Goal: Task Accomplishment & Management: Complete application form

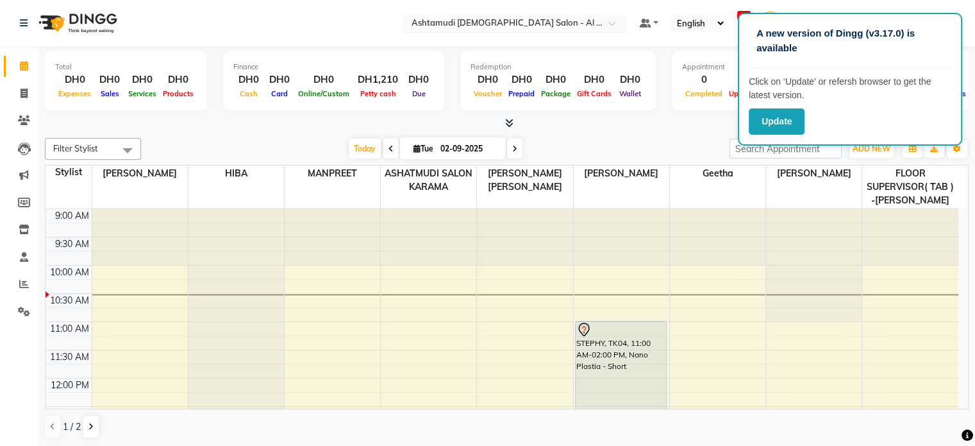
click at [514, 24] on input "text" at bounding box center [502, 24] width 186 height 13
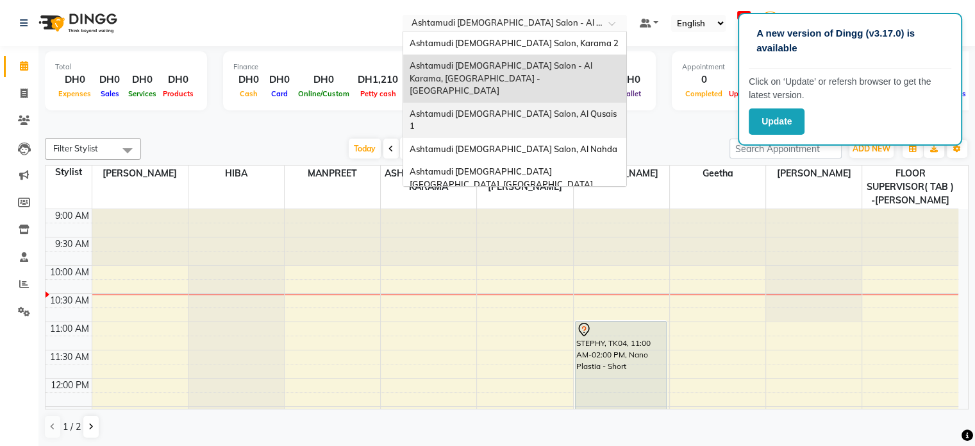
click at [558, 108] on span "Ashtamudi [DEMOGRAPHIC_DATA] Salon, Al Qusais 1" at bounding box center [514, 119] width 209 height 23
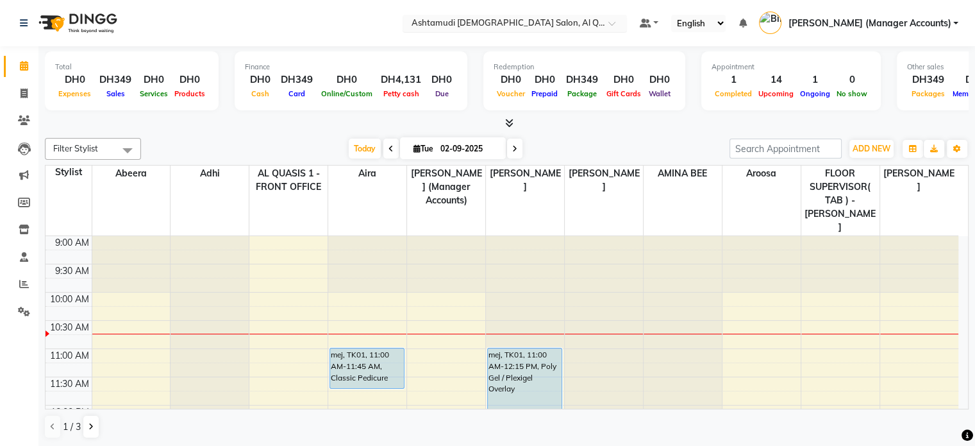
click at [549, 20] on input "text" at bounding box center [502, 24] width 186 height 13
click at [358, 36] on nav "Select Location × Ashtamudi Ladies Salon, Al Qusais 1 Default Panel My Panel En…" at bounding box center [487, 23] width 975 height 46
click at [396, 83] on div "DH4,131" at bounding box center [401, 79] width 51 height 15
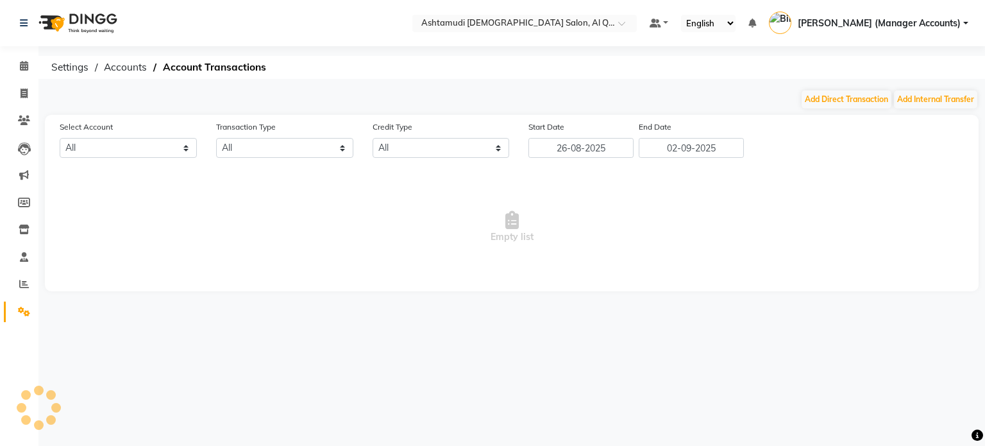
select select "5905"
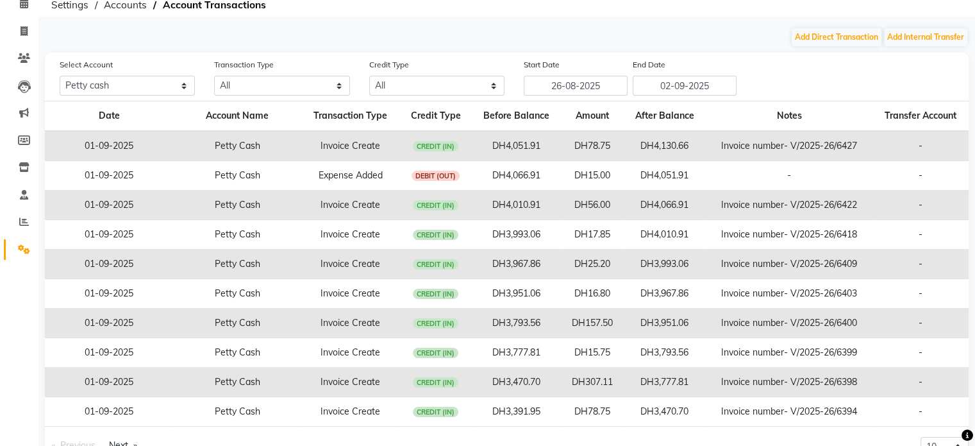
scroll to position [99, 0]
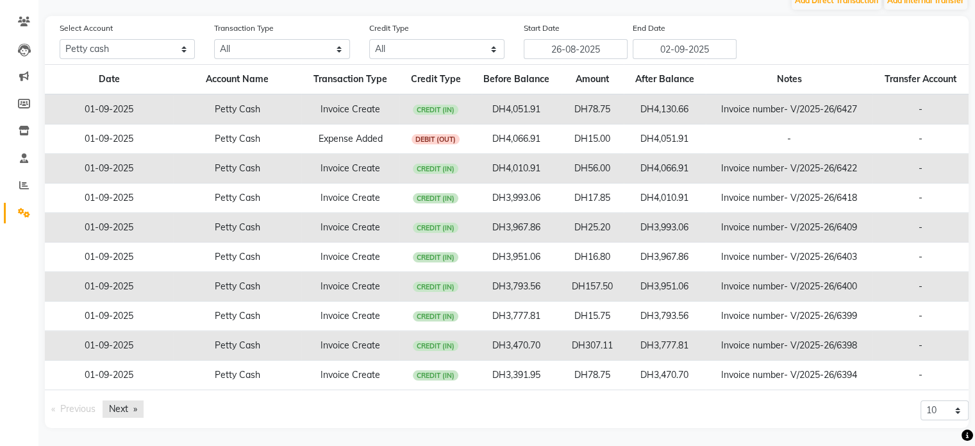
click at [111, 405] on link "Next page" at bounding box center [123, 408] width 41 height 17
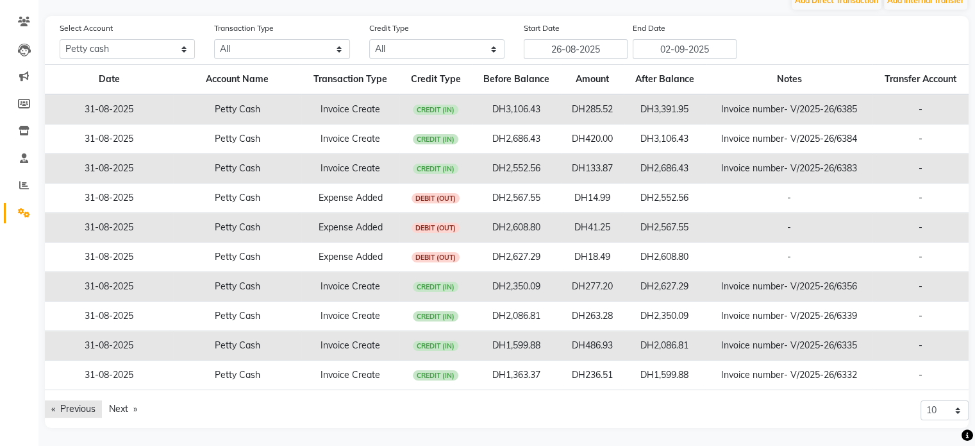
click at [88, 404] on link "Previous page" at bounding box center [73, 408] width 57 height 17
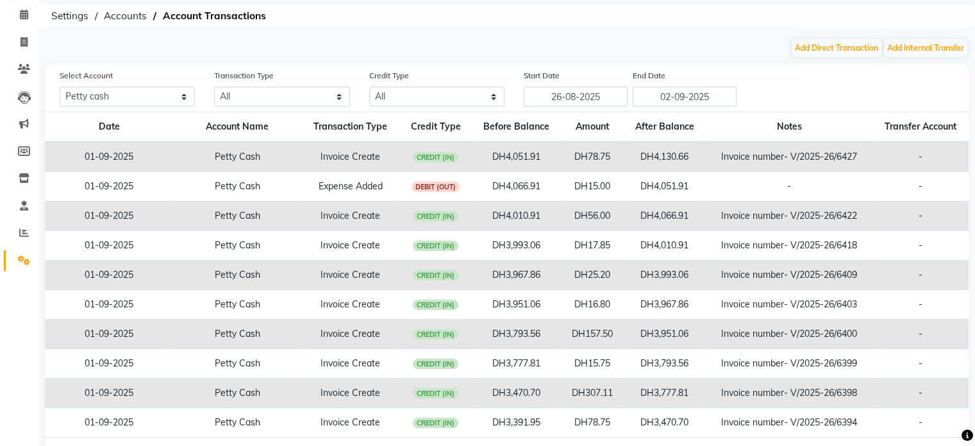
scroll to position [0, 0]
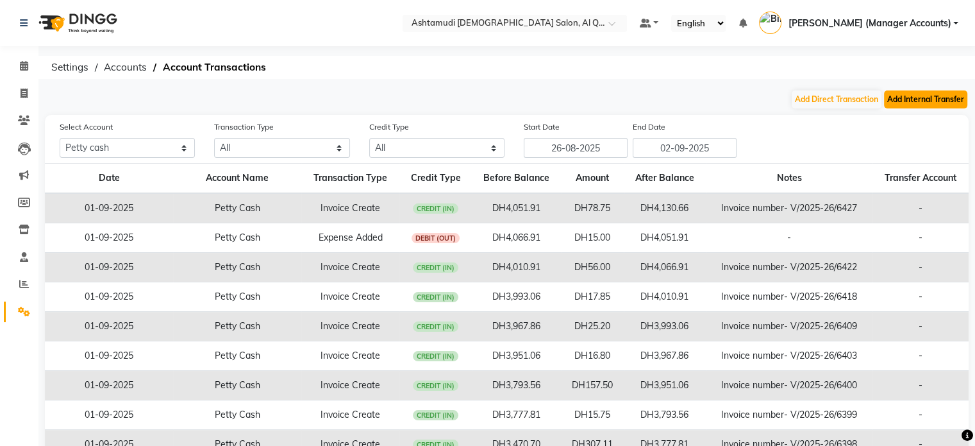
click at [918, 101] on button "Add Internal Transfer" at bounding box center [925, 99] width 83 height 18
select select "internal transfer"
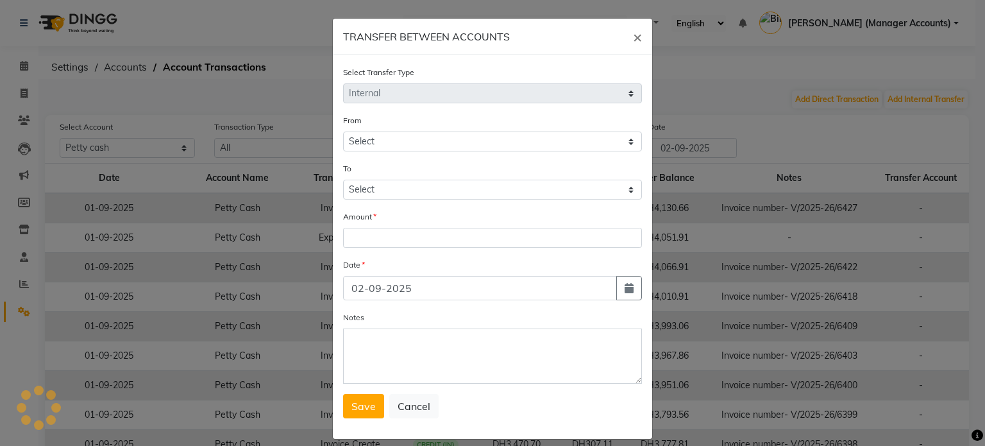
select select "5905"
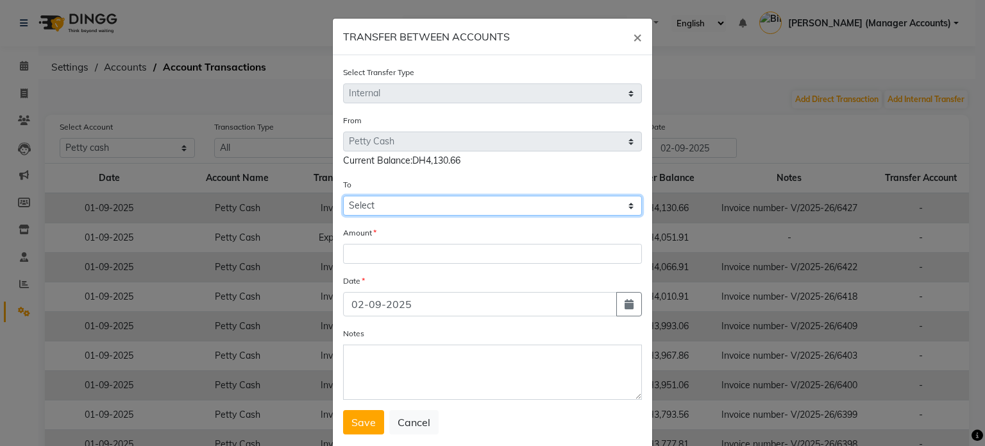
click at [377, 212] on select "Select Petty Cash Bank Account Sir Maam Default Account" at bounding box center [492, 206] width 299 height 20
select select "7826"
click at [343, 197] on select "Select Petty Cash Bank Account Sir Maam Default Account" at bounding box center [492, 206] width 299 height 20
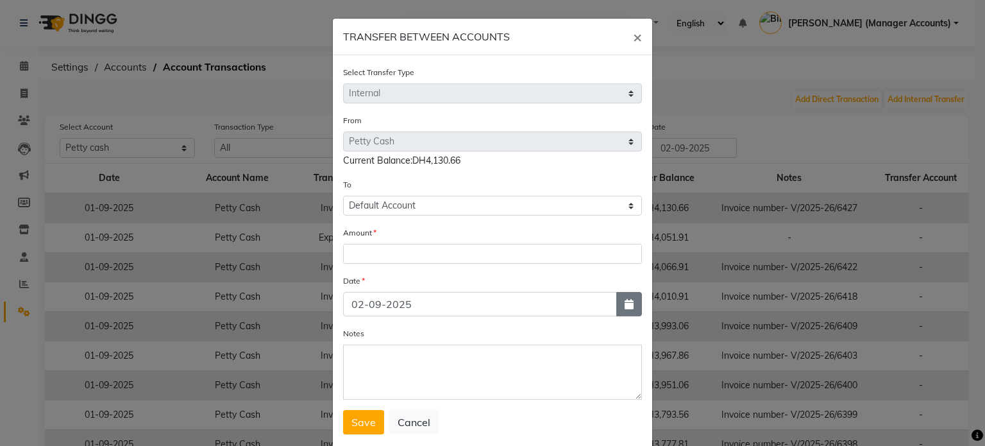
click at [625, 305] on icon "button" at bounding box center [629, 304] width 9 height 10
select select "9"
select select "2025"
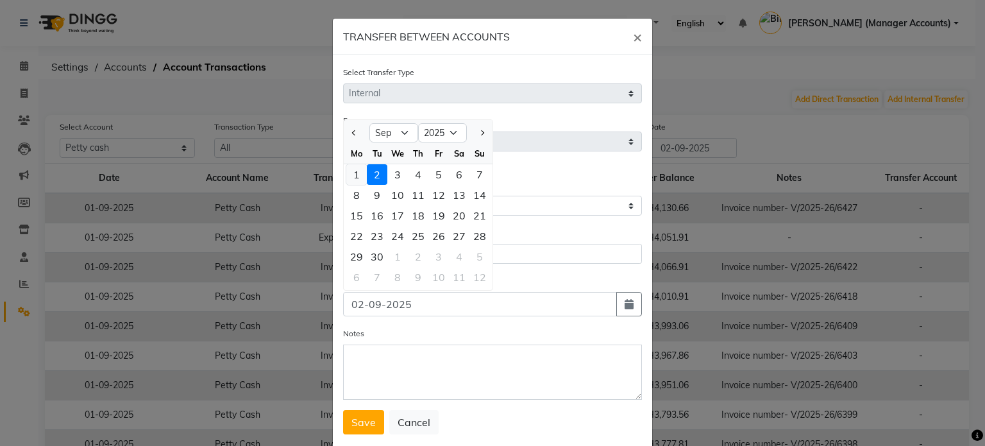
click at [349, 179] on div "1" at bounding box center [356, 174] width 21 height 21
type input "01-09-2025"
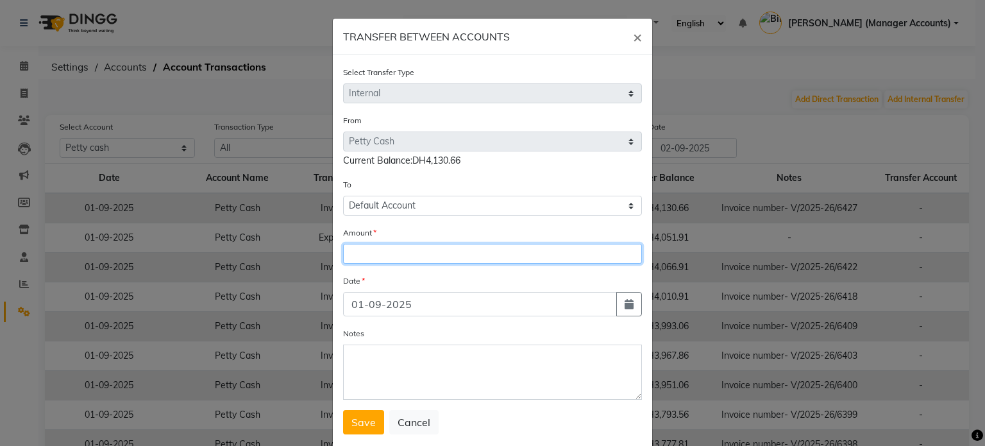
click at [351, 261] on input "number" at bounding box center [492, 254] width 299 height 20
type input "3100"
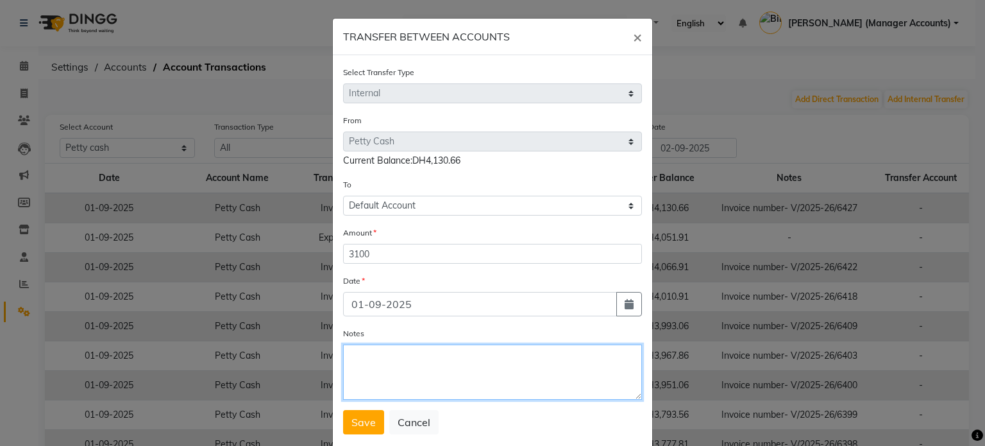
click at [404, 373] on textarea "Notes" at bounding box center [492, 371] width 299 height 55
type textarea "A"
type textarea "Cash settlement"
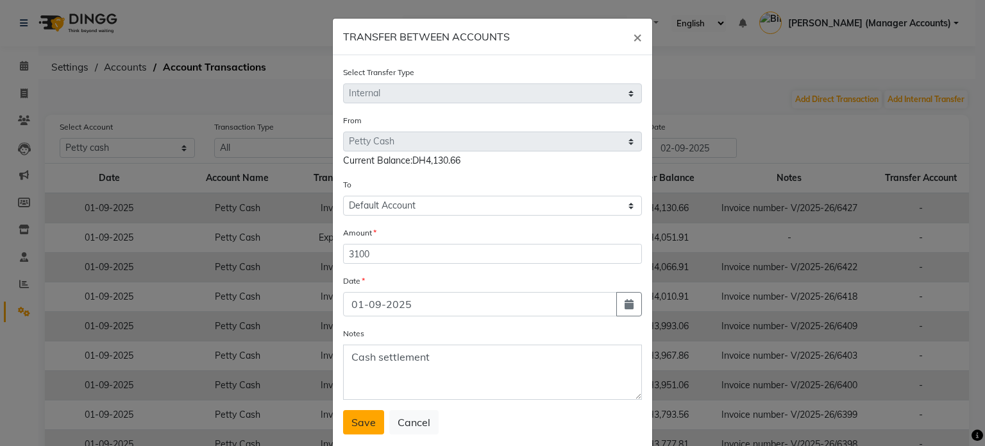
click at [352, 423] on span "Save" at bounding box center [363, 421] width 24 height 13
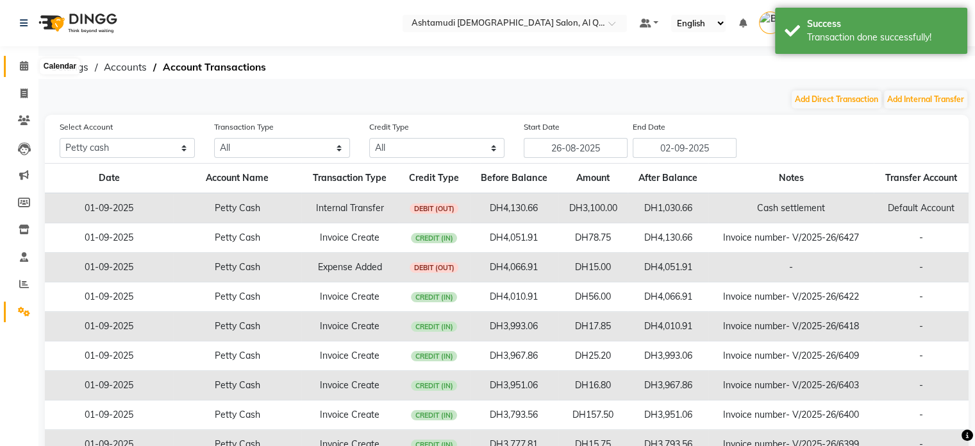
click at [16, 65] on span at bounding box center [24, 66] width 22 height 15
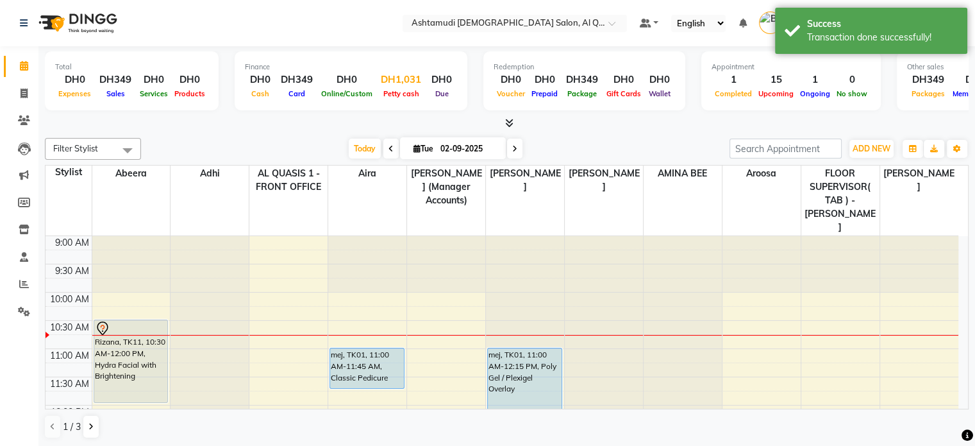
click at [396, 89] on span "Petty cash" at bounding box center [401, 93] width 42 height 9
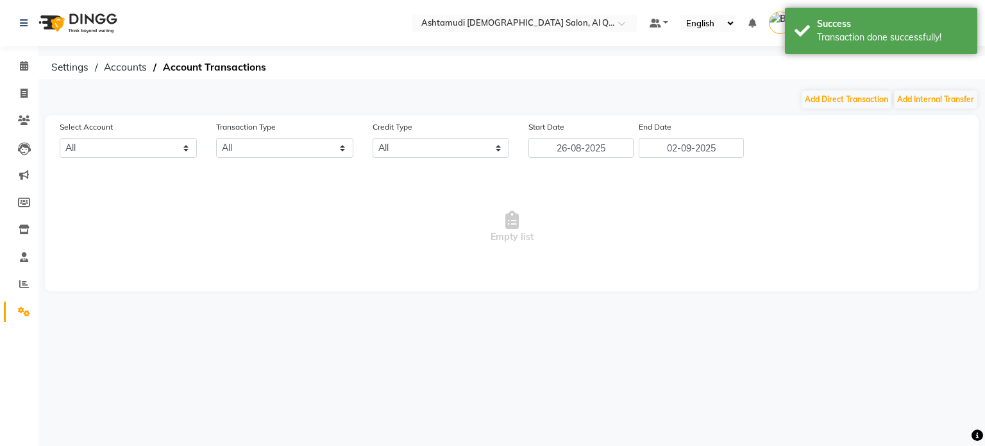
select select "5905"
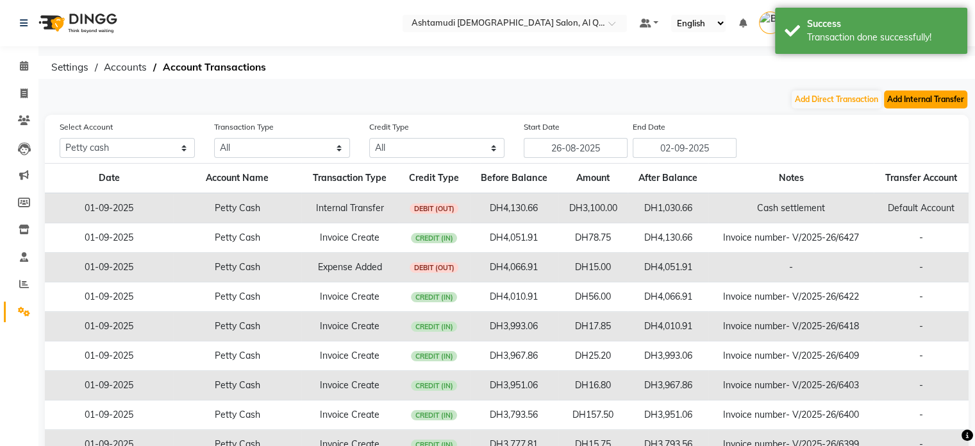
click at [937, 99] on button "Add Internal Transfer" at bounding box center [925, 99] width 83 height 18
select select "internal transfer"
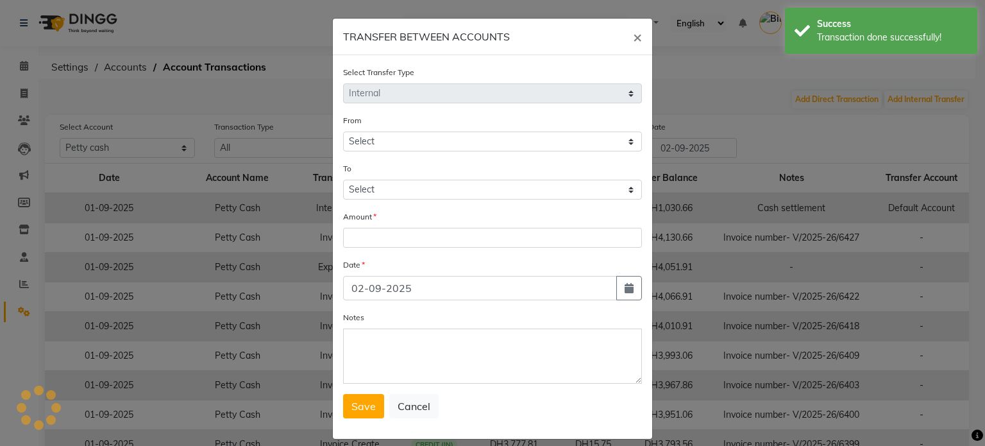
select select "5905"
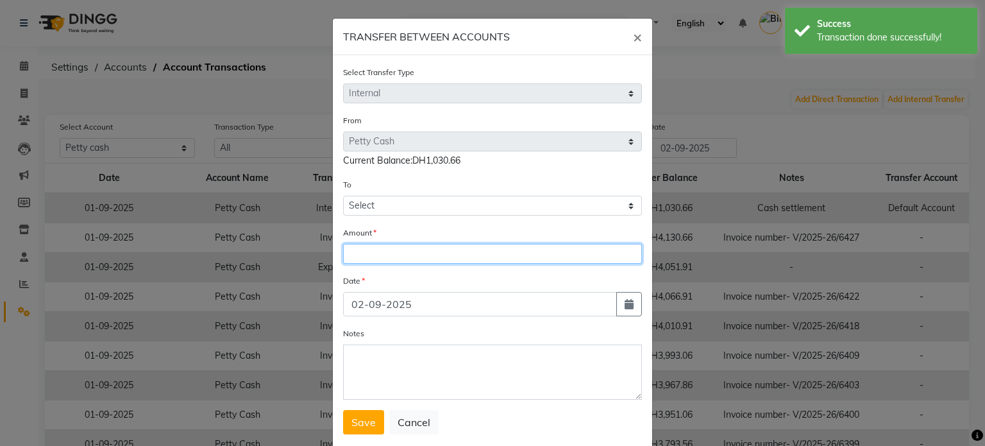
click at [372, 256] on input "number" at bounding box center [492, 254] width 299 height 20
type input "900"
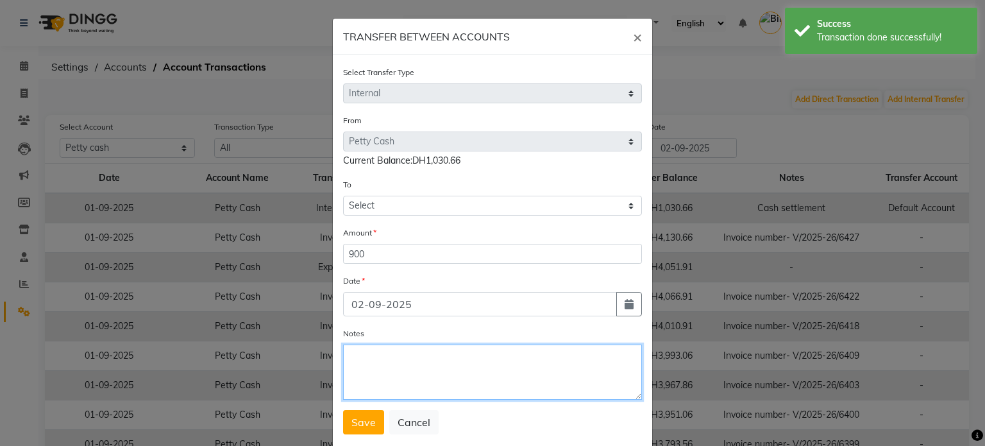
click at [371, 371] on textarea "Notes" at bounding box center [492, 371] width 299 height 55
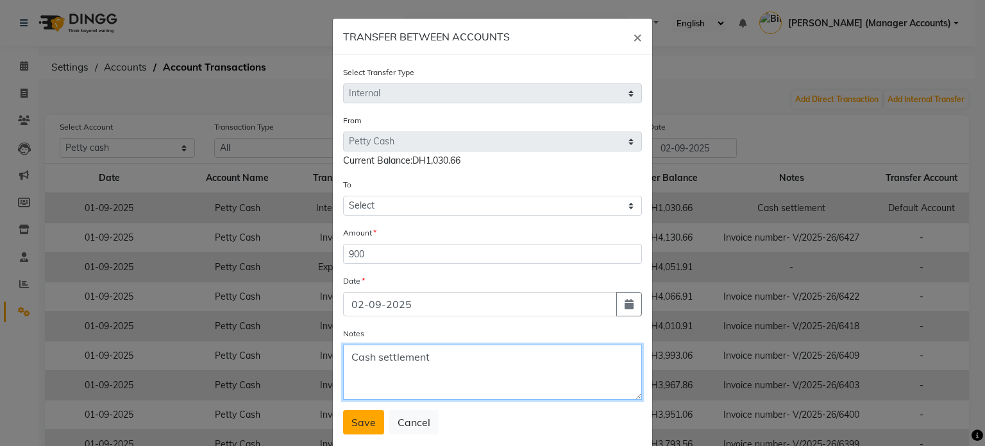
type textarea "Cash settlement"
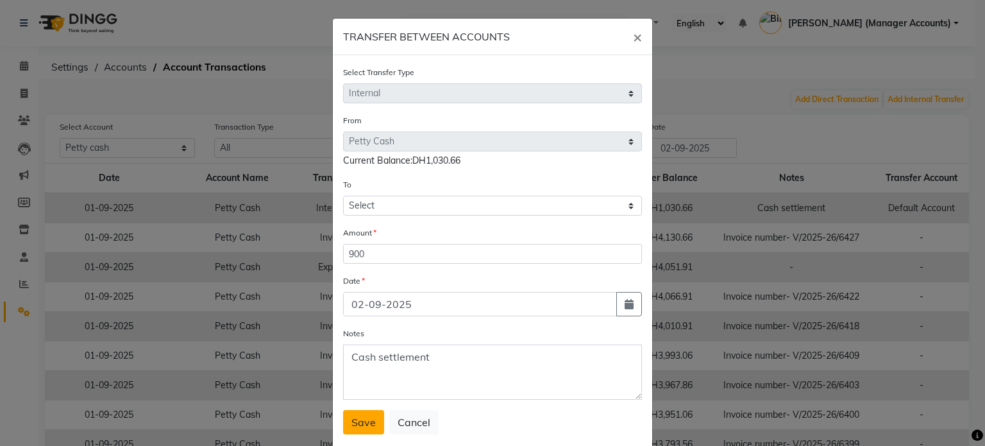
click at [354, 425] on span "Save" at bounding box center [363, 421] width 24 height 13
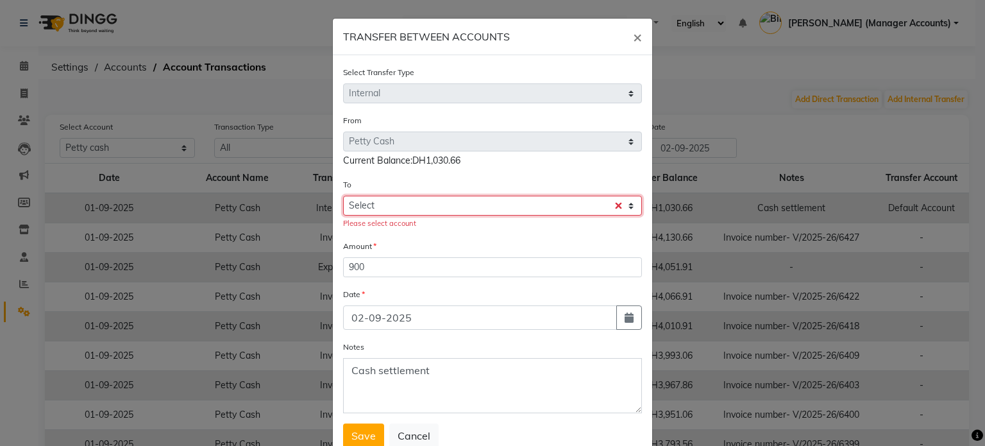
click at [366, 207] on select "Select Petty Cash Bank Account Sir Maam Default Account" at bounding box center [492, 206] width 299 height 20
select select "7826"
click at [343, 197] on select "Select Petty Cash Bank Account Sir Maam Default Account" at bounding box center [492, 206] width 299 height 20
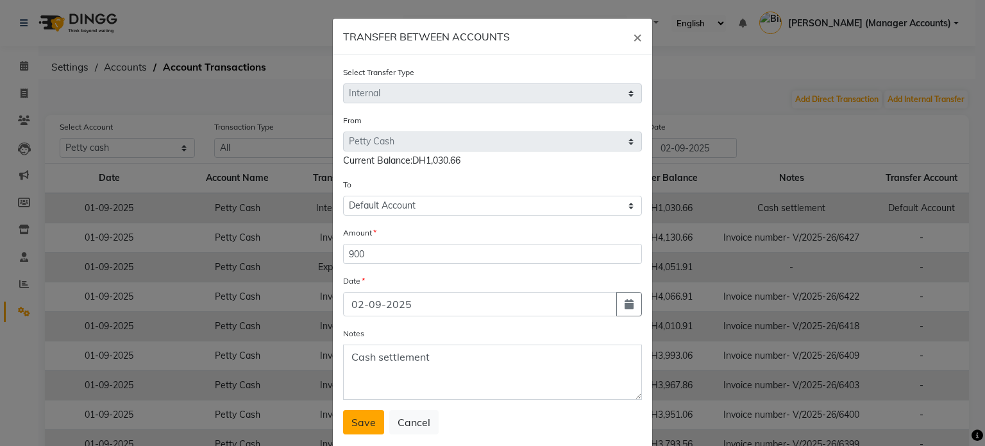
click at [367, 415] on button "Save" at bounding box center [363, 422] width 41 height 24
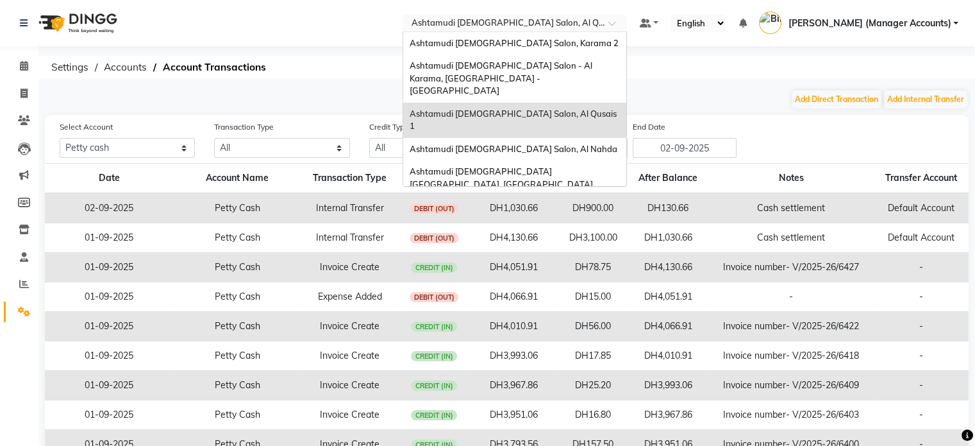
click at [562, 27] on input "text" at bounding box center [502, 24] width 186 height 13
click at [600, 160] on div "Ashtamudi [DEMOGRAPHIC_DATA] [GEOGRAPHIC_DATA], [GEOGRAPHIC_DATA]" at bounding box center [514, 177] width 223 height 35
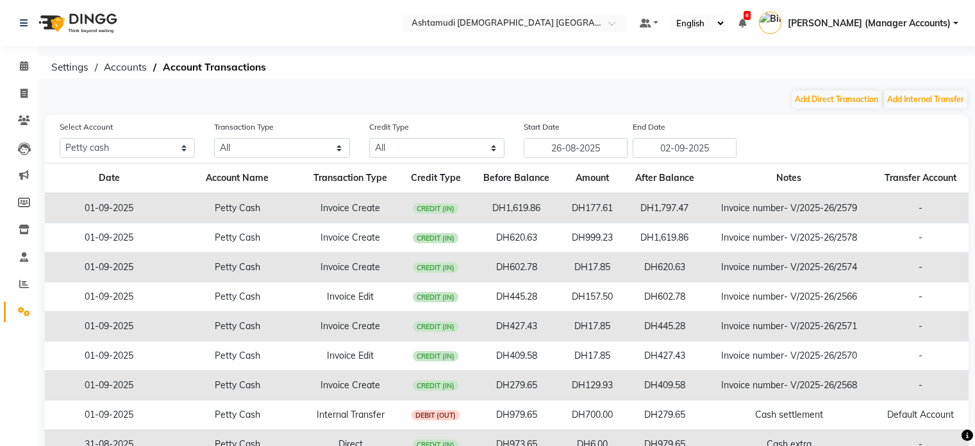
select select "6330"
click at [21, 67] on icon at bounding box center [24, 66] width 8 height 10
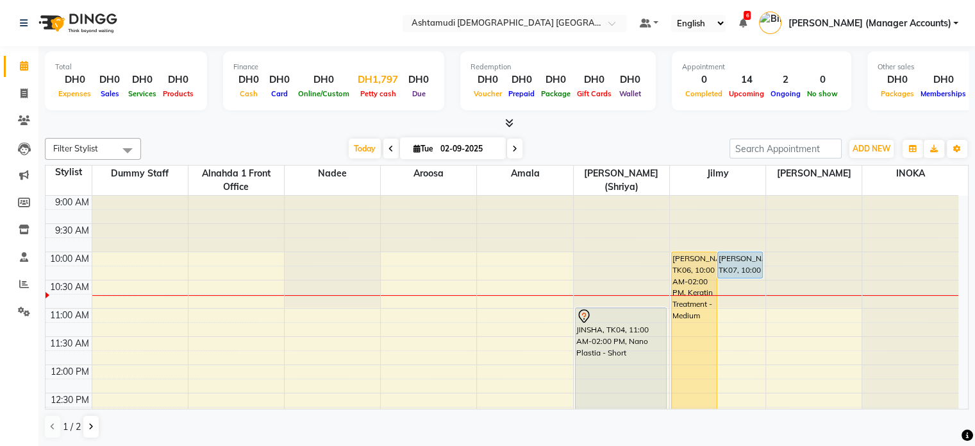
click at [370, 87] on div "Petty cash" at bounding box center [378, 93] width 51 height 13
click at [377, 87] on div "Petty cash" at bounding box center [378, 93] width 51 height 13
click at [381, 76] on div "DH1,797" at bounding box center [378, 79] width 51 height 15
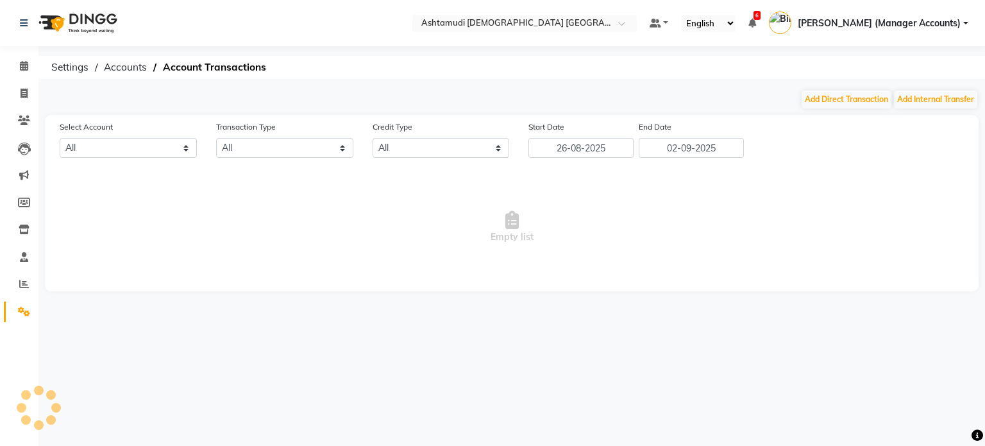
select select "6330"
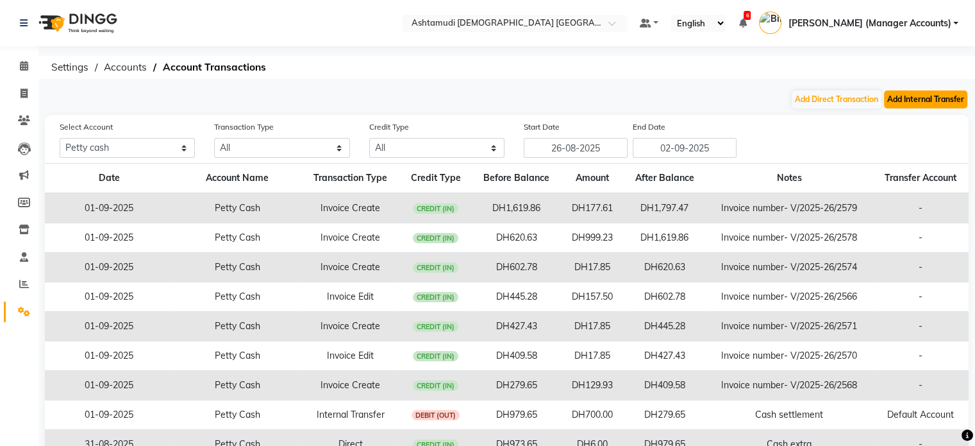
click at [942, 99] on button "Add Internal Transfer" at bounding box center [925, 99] width 83 height 18
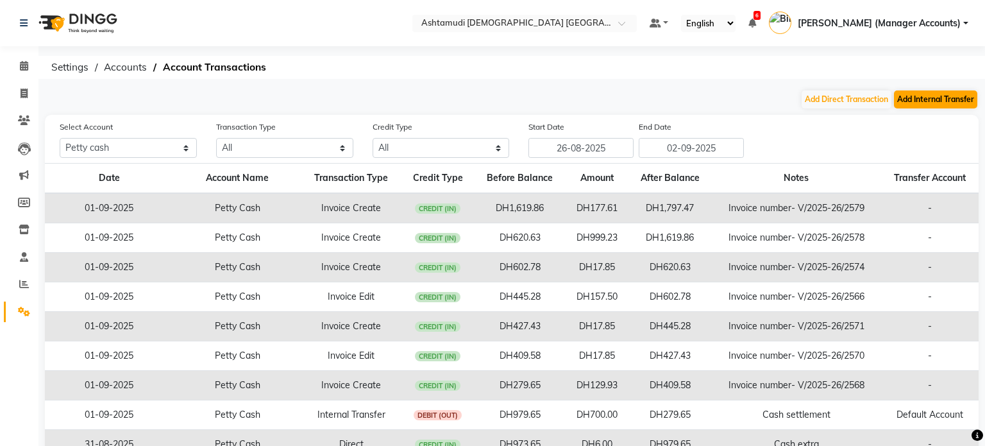
select select "internal transfer"
select select "6330"
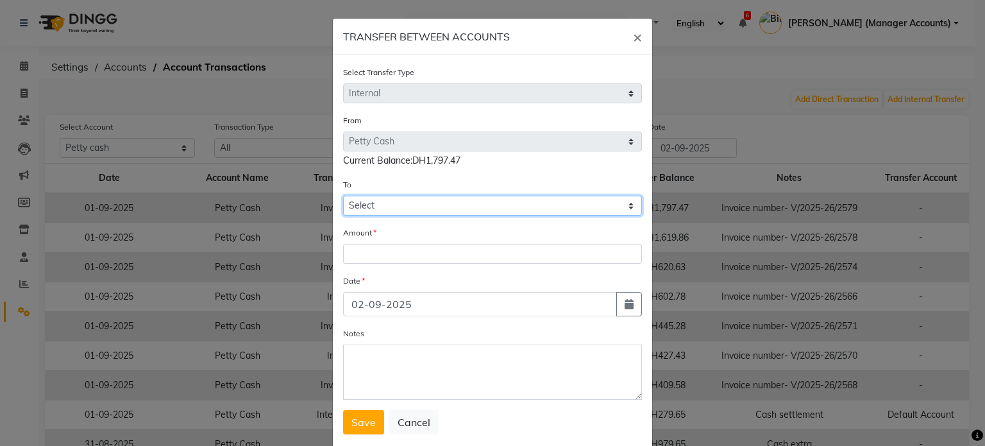
click at [374, 213] on select "Select Petty Cash Bank Account Default Account" at bounding box center [492, 206] width 299 height 20
select select "6401"
click at [343, 197] on select "Select Petty Cash Bank Account Default Account" at bounding box center [492, 206] width 299 height 20
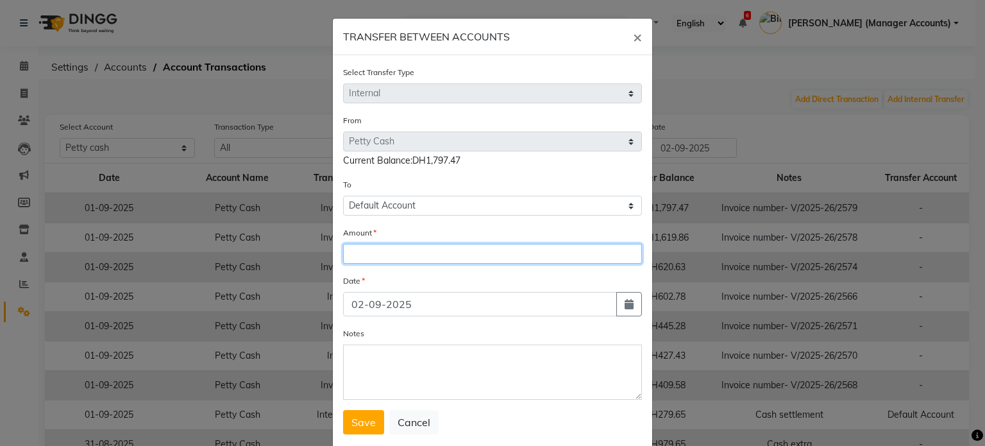
click at [359, 256] on input "number" at bounding box center [492, 254] width 299 height 20
type input "1600"
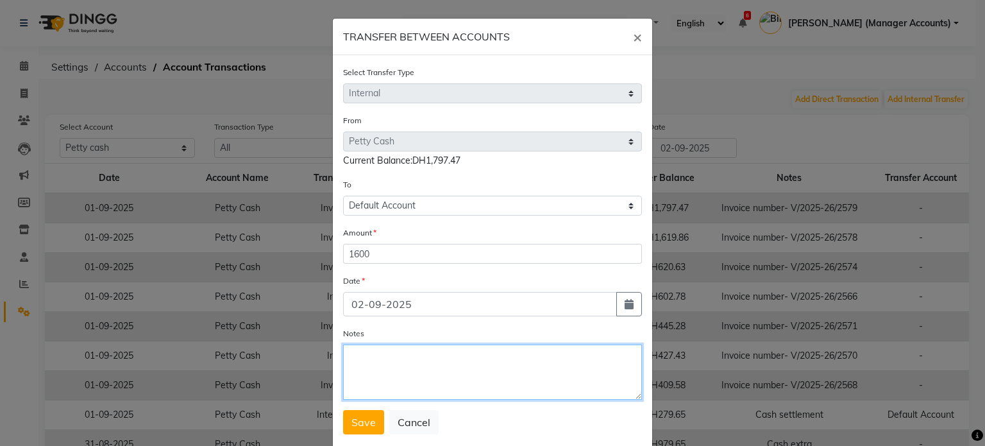
click at [385, 364] on textarea "Notes" at bounding box center [492, 371] width 299 height 55
click at [357, 359] on textarea "CAsh settlement" at bounding box center [492, 371] width 299 height 55
type textarea "Cash settlement"
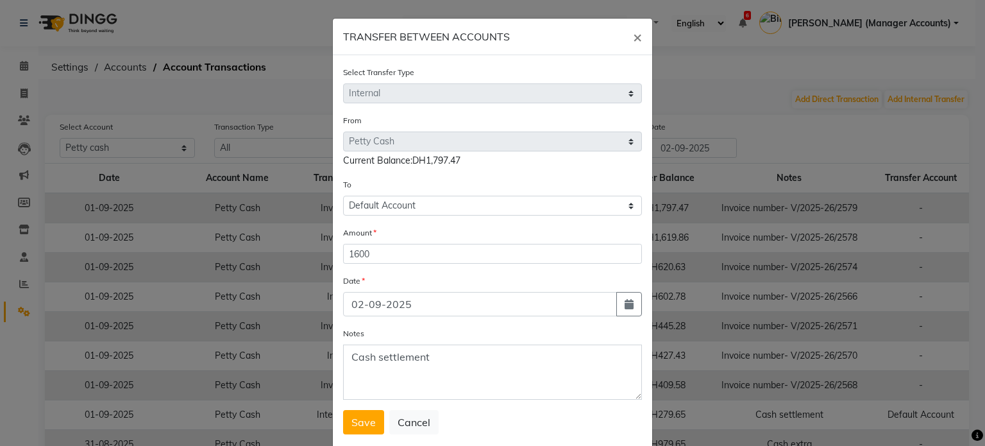
click at [364, 410] on form "Select Transfer Type Select Direct Internal From Select Petty Cash Bank Account…" at bounding box center [492, 249] width 299 height 369
click at [352, 428] on span "Save" at bounding box center [363, 421] width 24 height 13
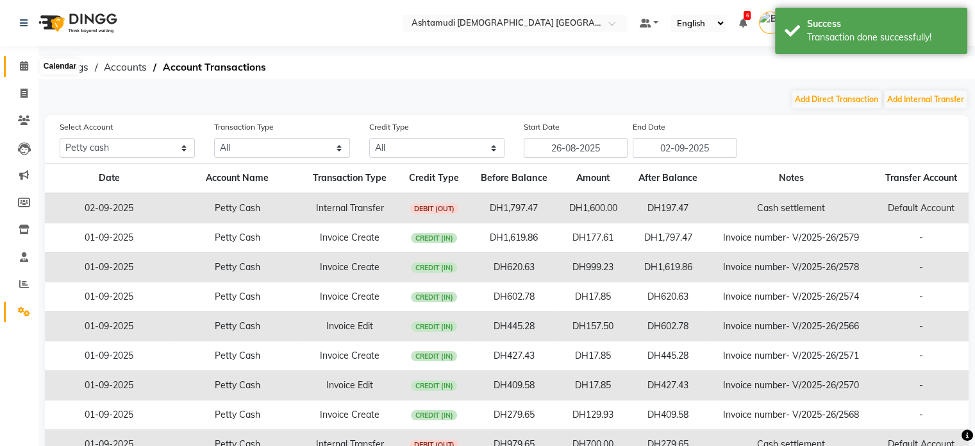
click at [21, 61] on icon at bounding box center [24, 66] width 8 height 10
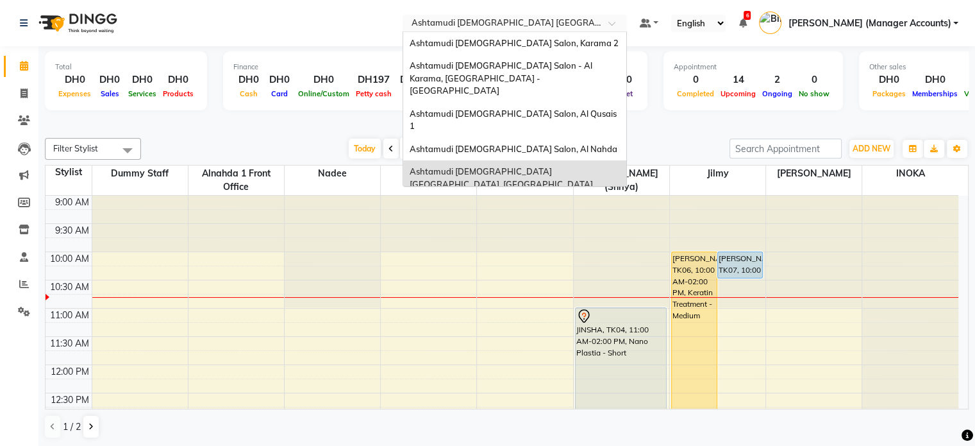
click at [589, 24] on input "text" at bounding box center [502, 24] width 186 height 13
click at [583, 144] on span "Ashtamudi [DEMOGRAPHIC_DATA] Salon, Al Nahda" at bounding box center [514, 149] width 208 height 10
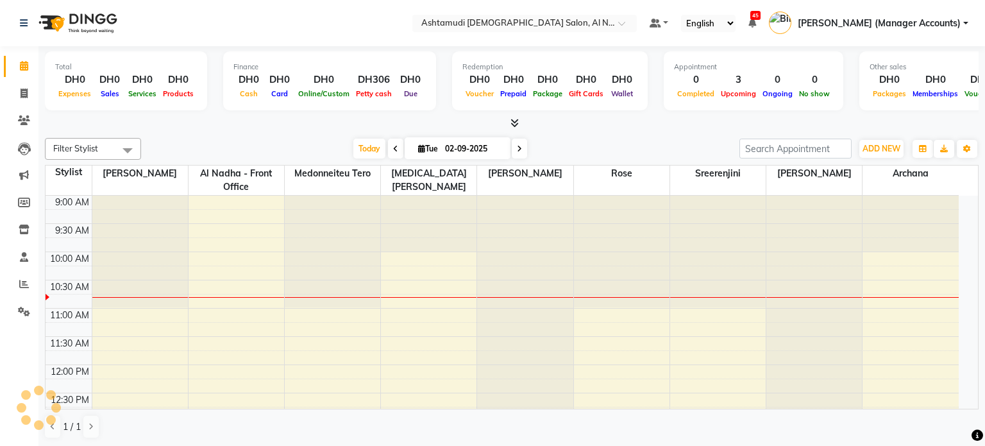
select select "en"
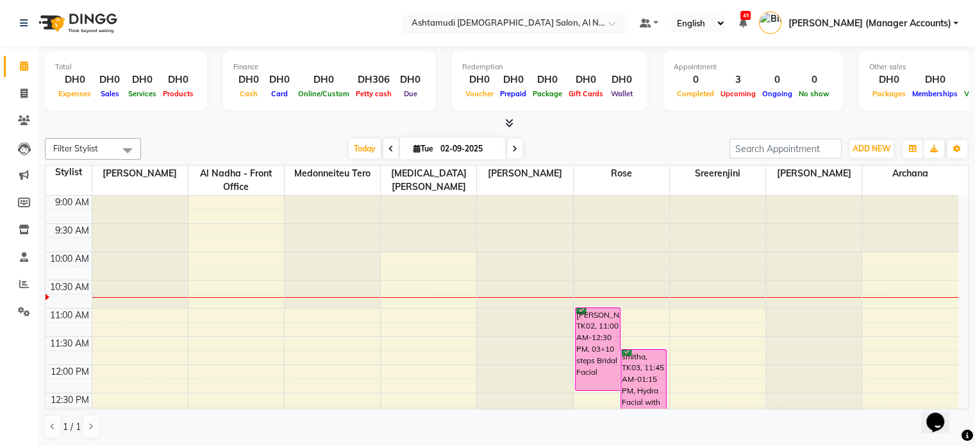
click at [590, 19] on input "text" at bounding box center [502, 24] width 186 height 13
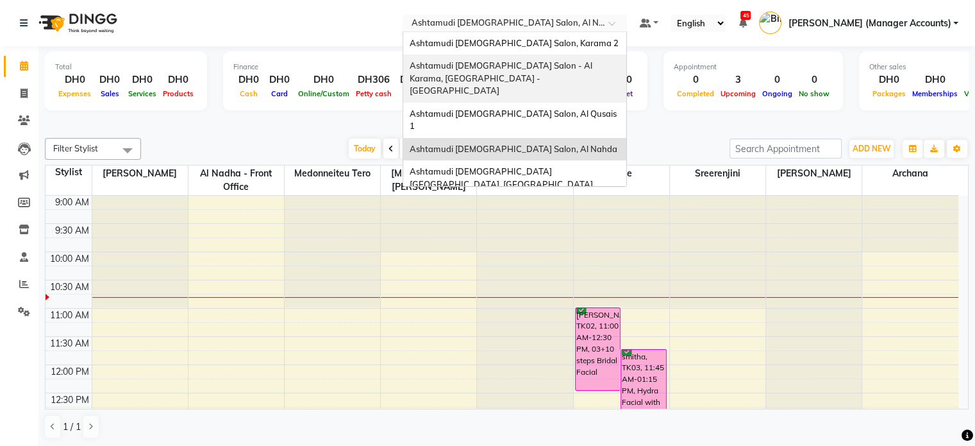
click at [593, 63] on span "Ashtamudi [DEMOGRAPHIC_DATA] Salon - Al Karama, [GEOGRAPHIC_DATA] -[GEOGRAPHIC_…" at bounding box center [502, 77] width 185 height 35
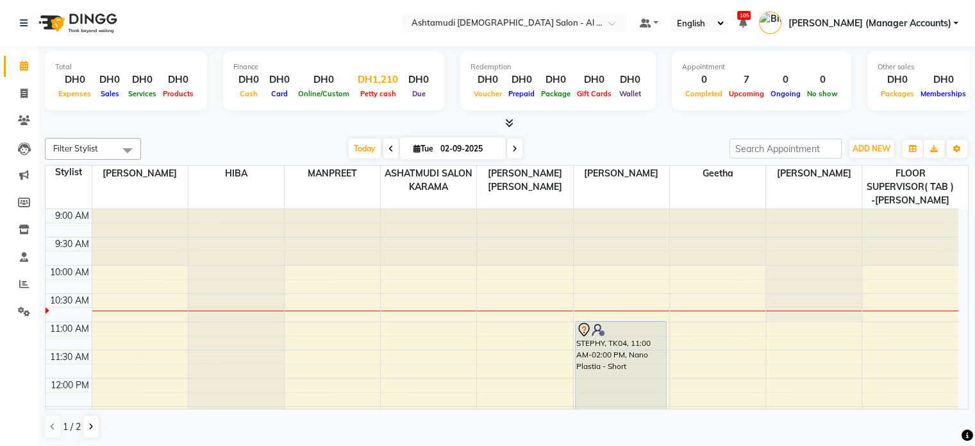
click at [377, 76] on div "DH1,210" at bounding box center [378, 79] width 51 height 15
select select "5681"
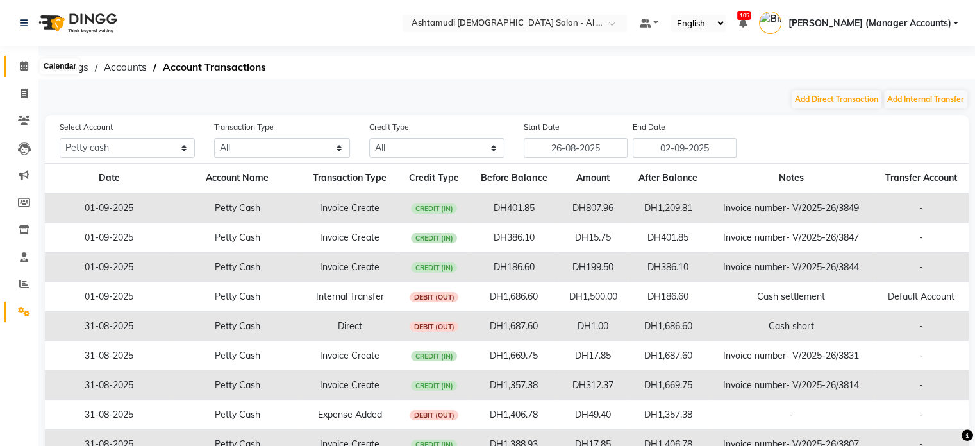
click at [25, 62] on icon at bounding box center [24, 66] width 8 height 10
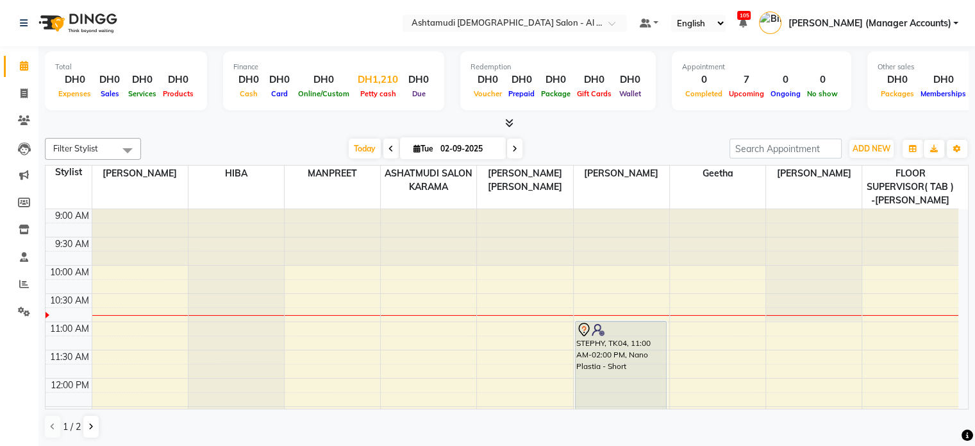
click at [383, 76] on div "DH1,210" at bounding box center [378, 79] width 51 height 15
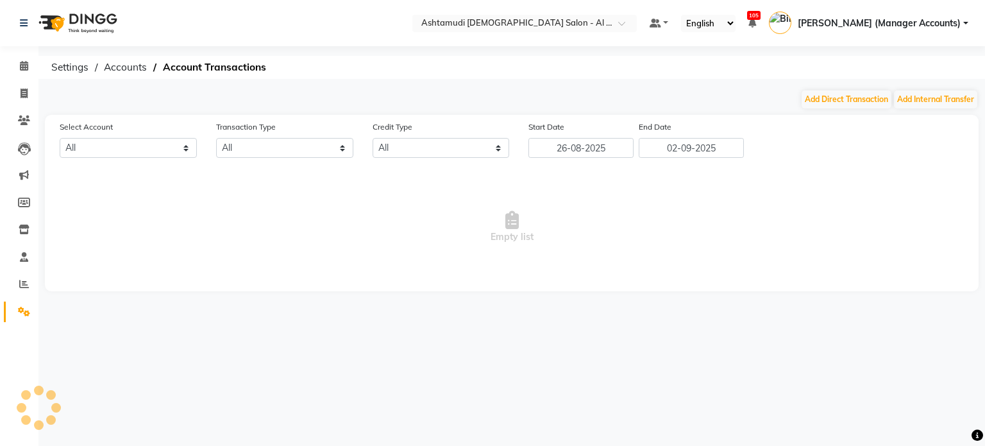
select select "5681"
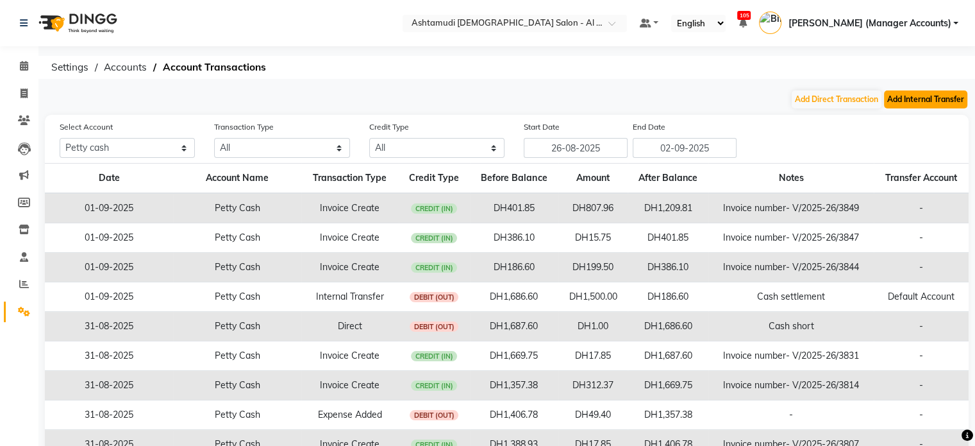
click at [913, 96] on button "Add Internal Transfer" at bounding box center [925, 99] width 83 height 18
select select "internal transfer"
select select "5681"
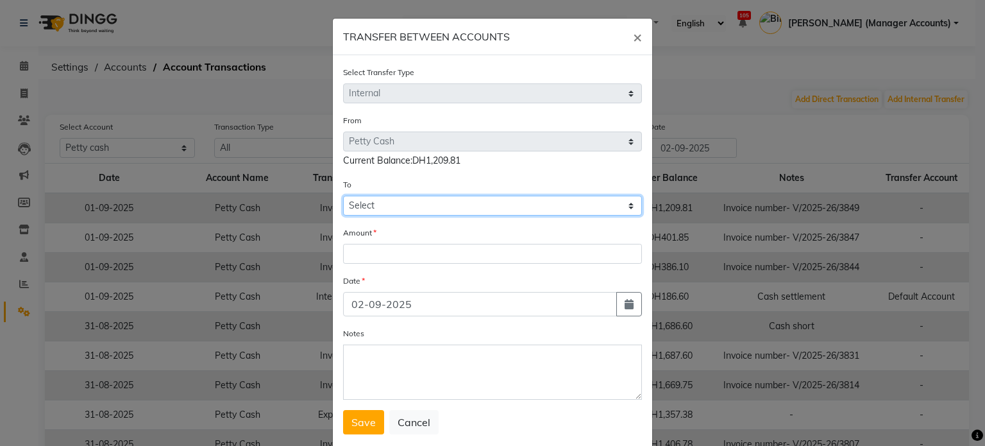
click at [373, 210] on select "Select [PERSON_NAME] Cash Default Account [PERSON_NAME]" at bounding box center [492, 206] width 299 height 20
select select "5682"
click at [343, 197] on select "Select [PERSON_NAME] Cash Default Account [PERSON_NAME]" at bounding box center [492, 206] width 299 height 20
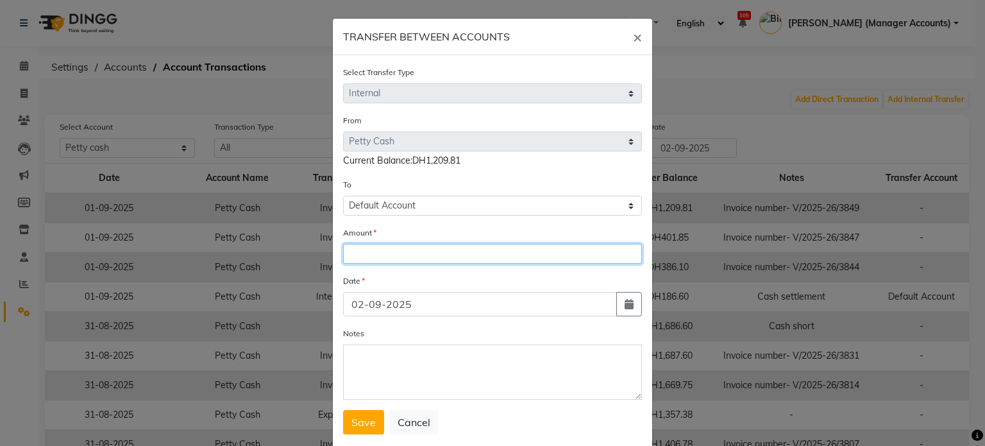
click at [357, 255] on input "number" at bounding box center [492, 254] width 299 height 20
type input "1000"
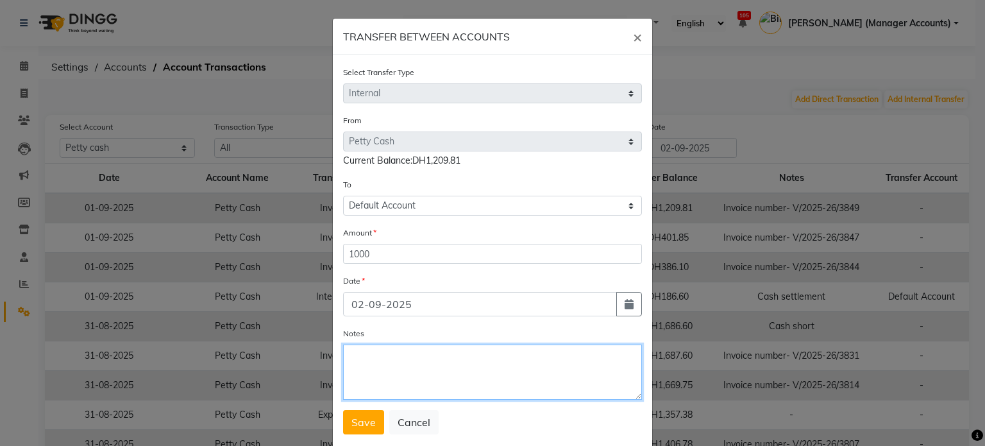
click at [364, 361] on textarea "Notes" at bounding box center [492, 371] width 299 height 55
type textarea "Cash settlement"
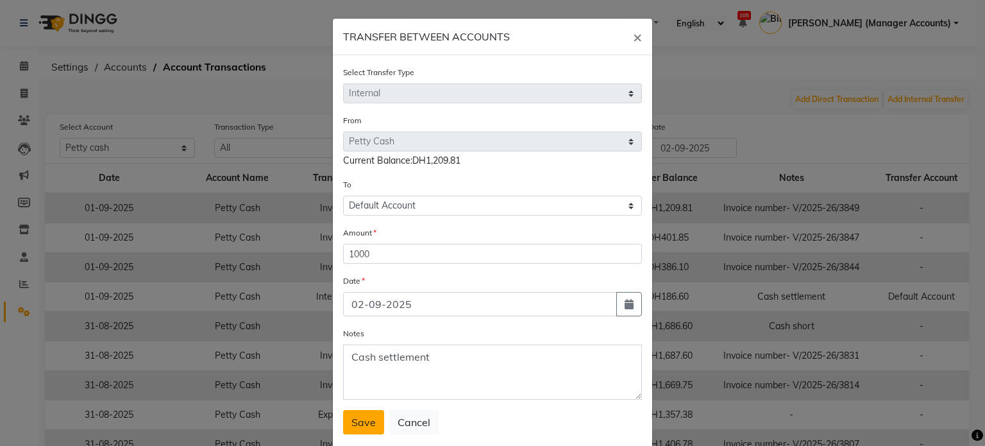
click at [343, 433] on button "Save" at bounding box center [363, 422] width 41 height 24
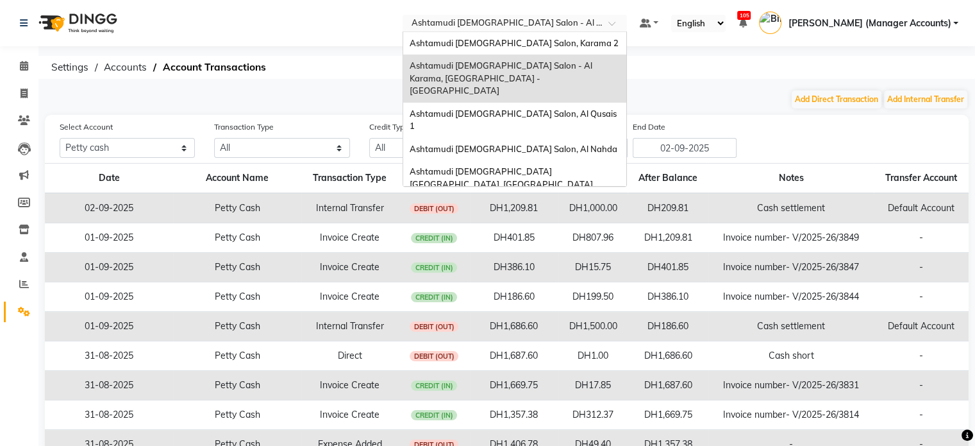
click at [595, 23] on input "text" at bounding box center [502, 24] width 186 height 13
click at [585, 47] on span "Ashtamudi [DEMOGRAPHIC_DATA] Salon, Karama 2" at bounding box center [514, 43] width 209 height 10
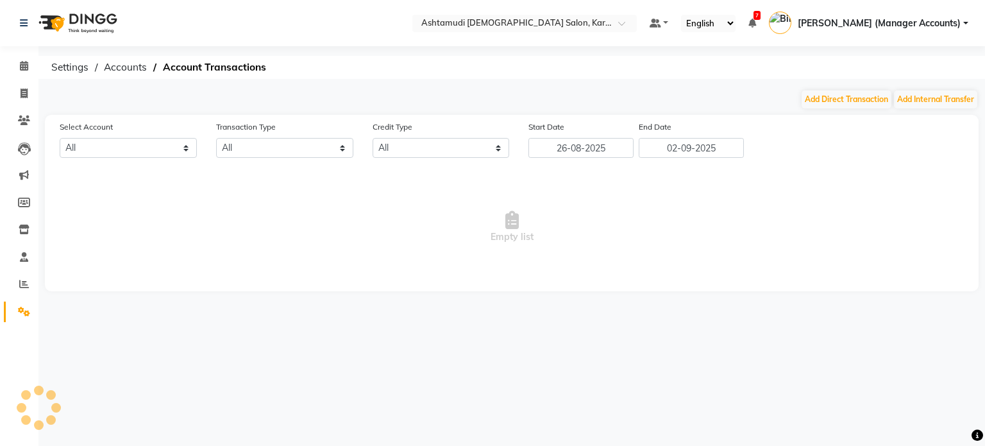
select select "en"
select select "6528"
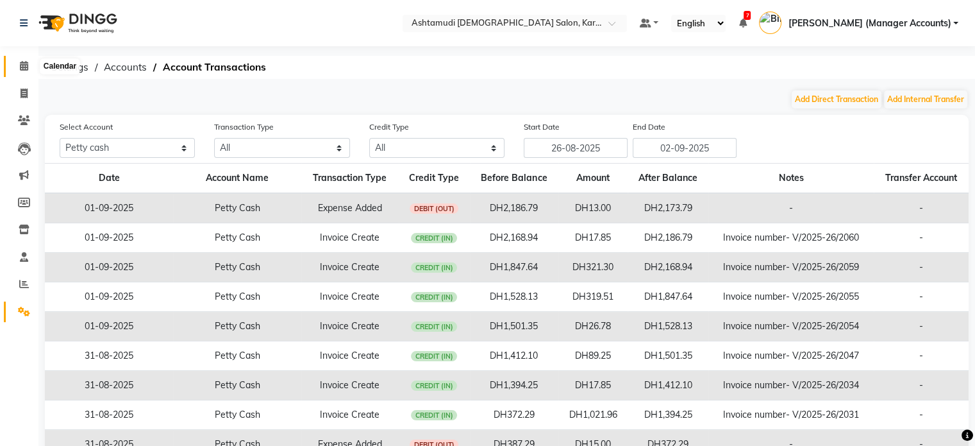
click at [28, 67] on span at bounding box center [24, 66] width 22 height 15
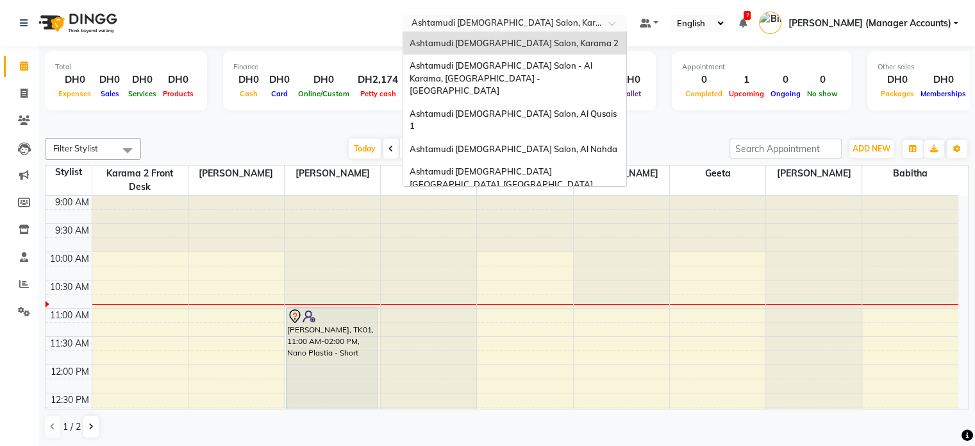
click at [526, 24] on input "text" at bounding box center [502, 24] width 186 height 13
click at [539, 44] on span "Ashtamudi [DEMOGRAPHIC_DATA] Salon, Karama 2" at bounding box center [514, 43] width 209 height 10
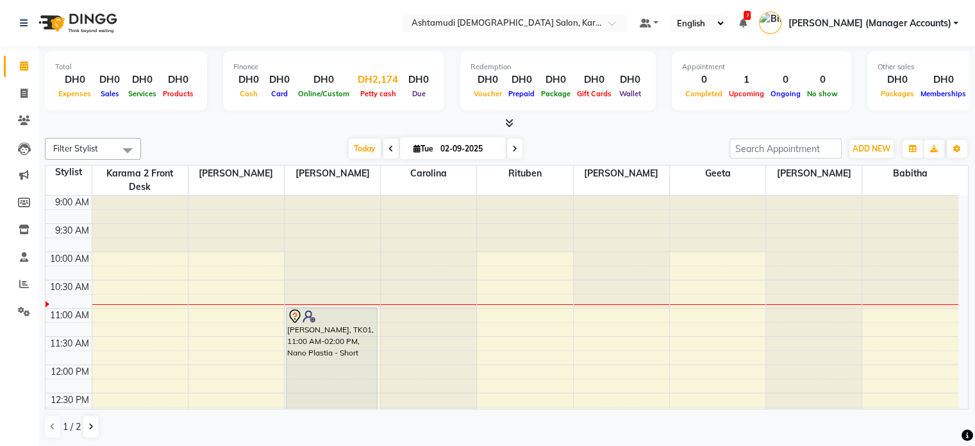
click at [365, 84] on div "DH2,174" at bounding box center [378, 79] width 51 height 15
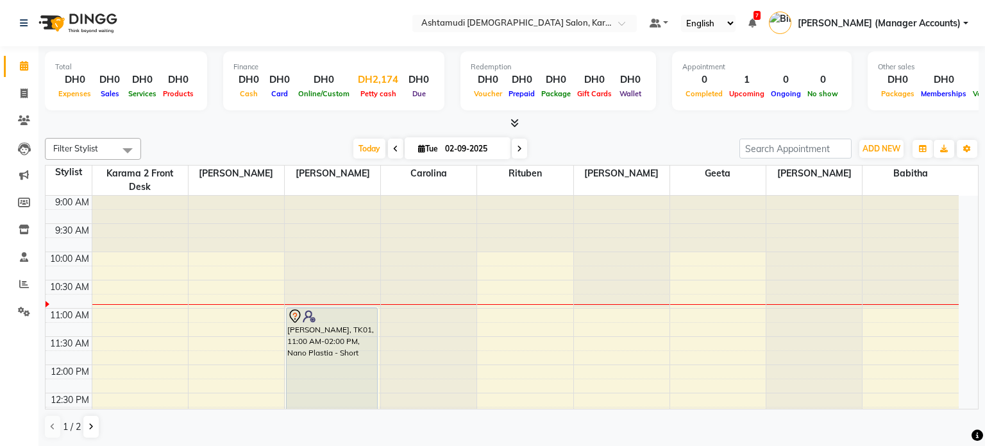
select select "6528"
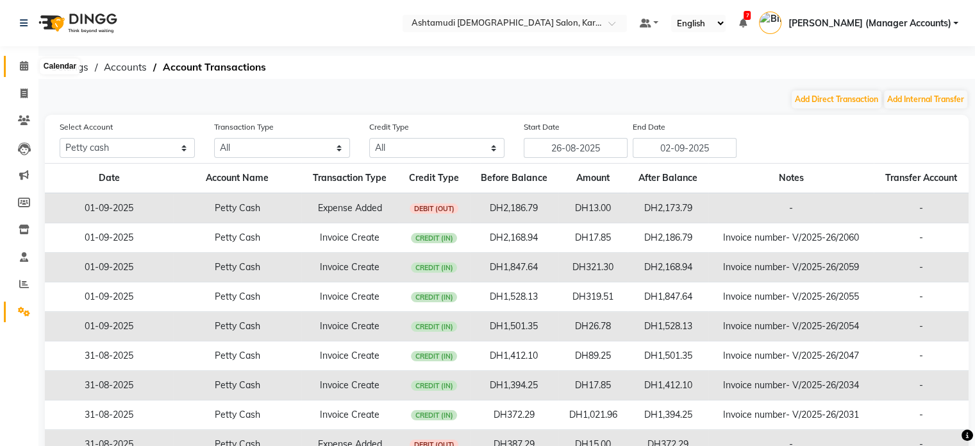
drag, startPoint x: 29, startPoint y: 63, endPoint x: 49, endPoint y: 76, distance: 23.5
click at [31, 62] on span at bounding box center [24, 66] width 22 height 15
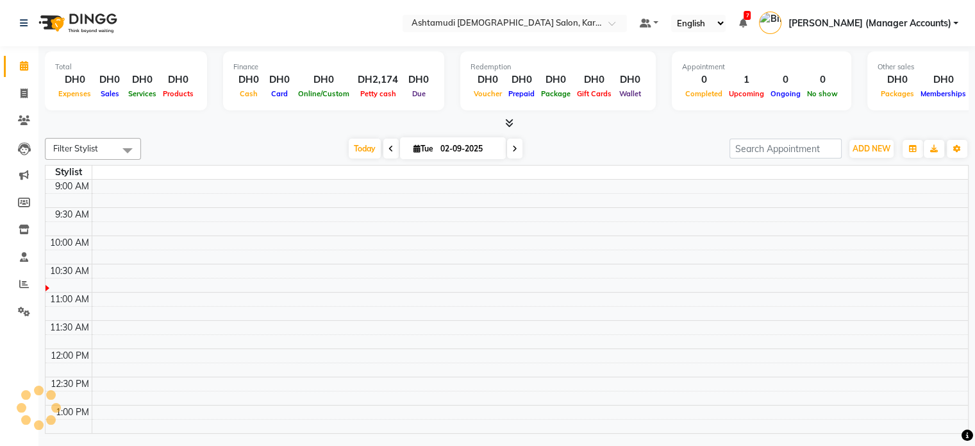
scroll to position [56, 0]
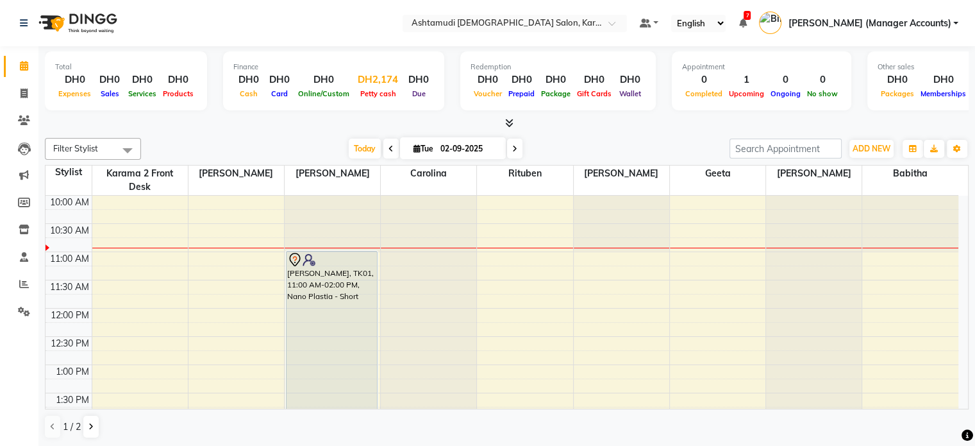
click at [383, 78] on div "DH2,174" at bounding box center [378, 79] width 51 height 15
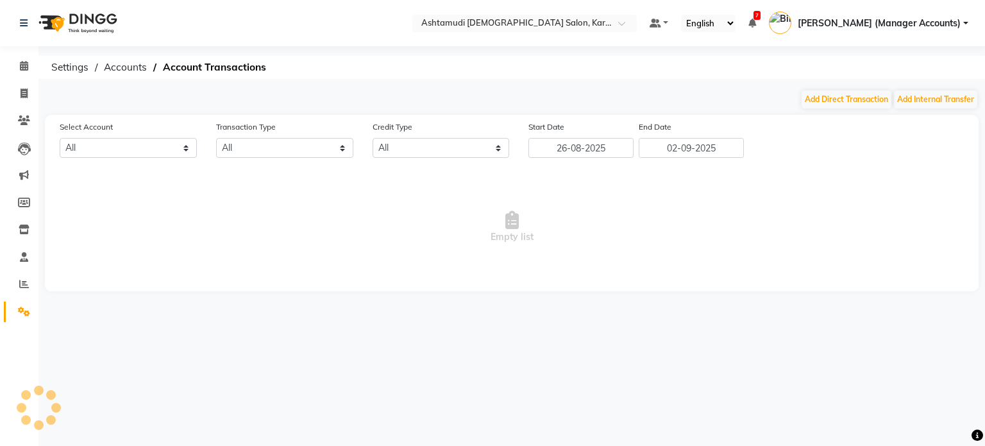
select select "6528"
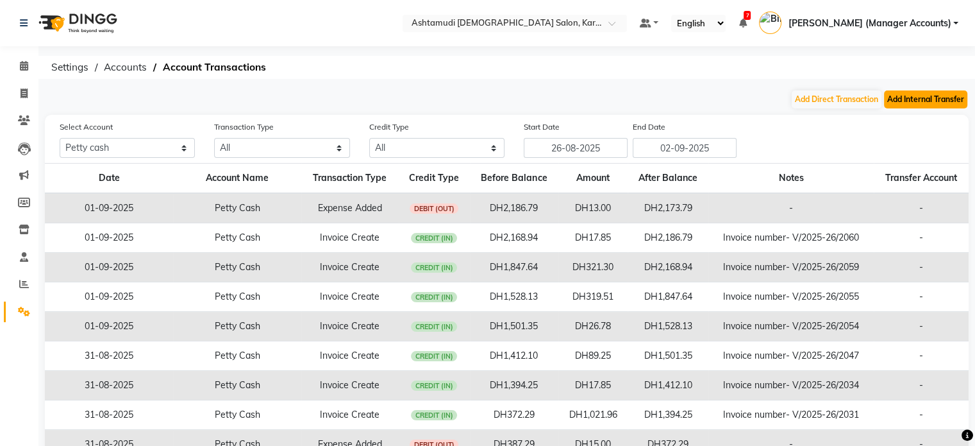
click at [944, 99] on button "Add Internal Transfer" at bounding box center [925, 99] width 83 height 18
select select "internal transfer"
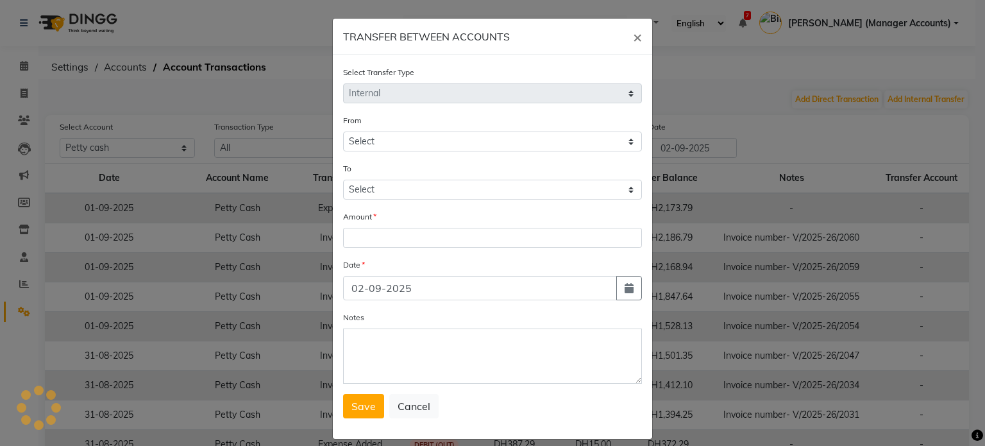
select select "6528"
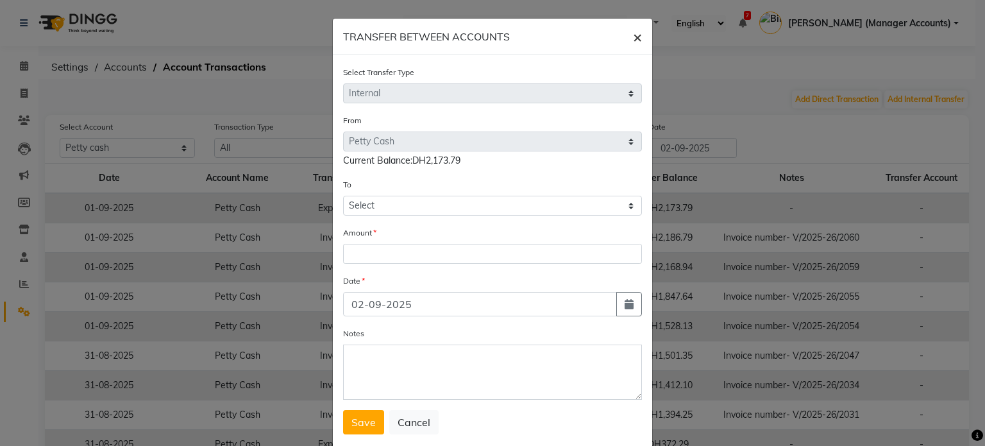
click at [633, 37] on span "×" at bounding box center [637, 36] width 9 height 19
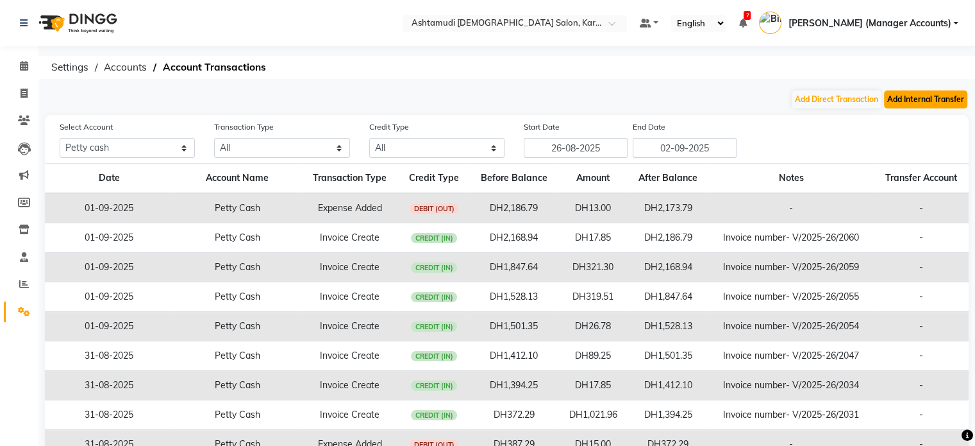
click at [933, 100] on button "Add Internal Transfer" at bounding box center [925, 99] width 83 height 18
select select "internal transfer"
select select "6528"
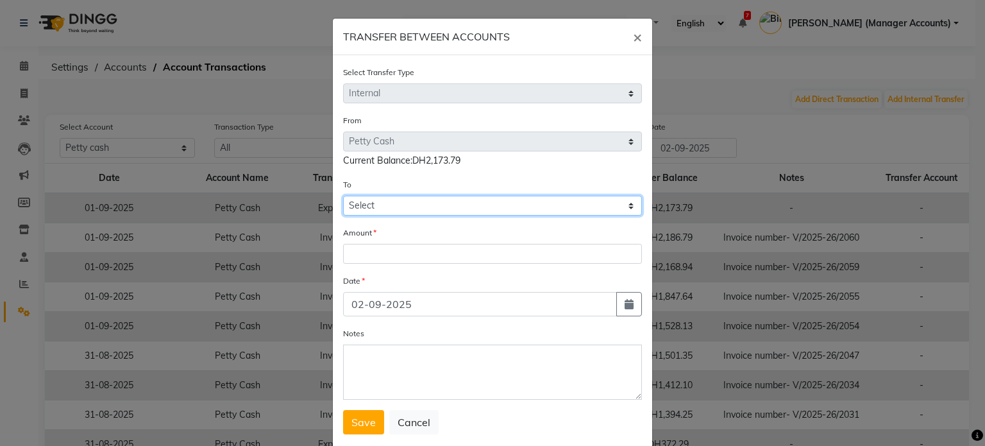
click at [387, 208] on select "Select [PERSON_NAME] Cash Default Account" at bounding box center [492, 206] width 299 height 20
select select "6529"
click at [343, 197] on select "Select [PERSON_NAME] Cash Default Account" at bounding box center [492, 206] width 299 height 20
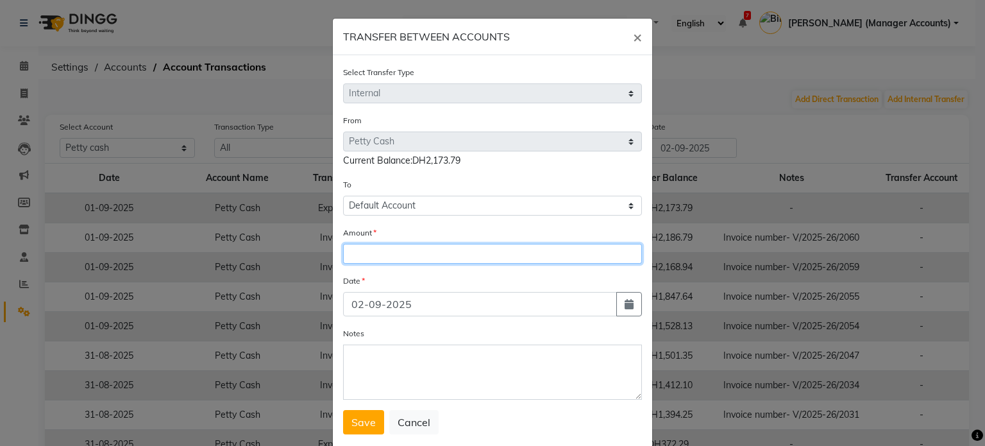
click at [371, 262] on input "number" at bounding box center [492, 254] width 299 height 20
type input "1300"
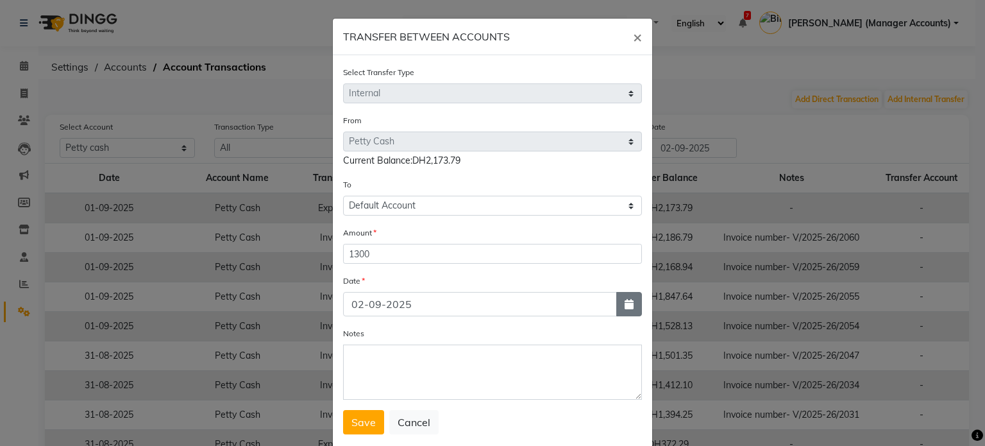
click at [621, 313] on button "button" at bounding box center [629, 304] width 26 height 24
select select "9"
select select "2025"
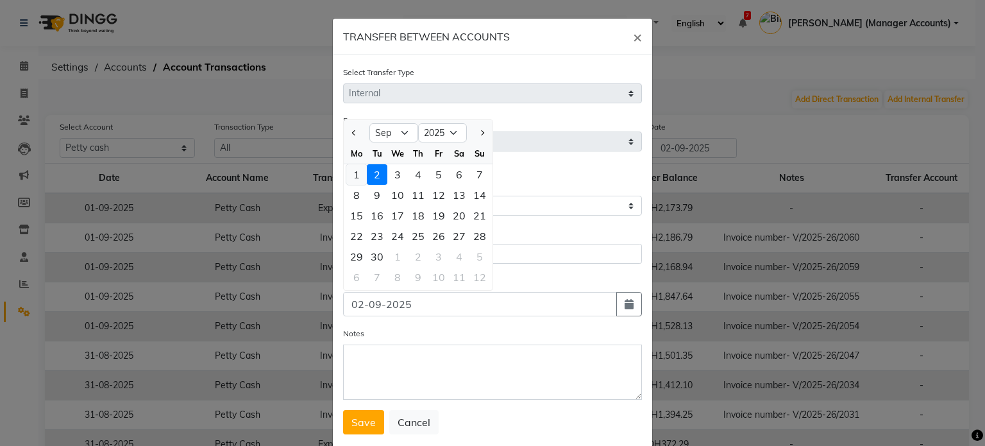
click at [348, 174] on div "1" at bounding box center [356, 174] width 21 height 21
type input "01-09-2025"
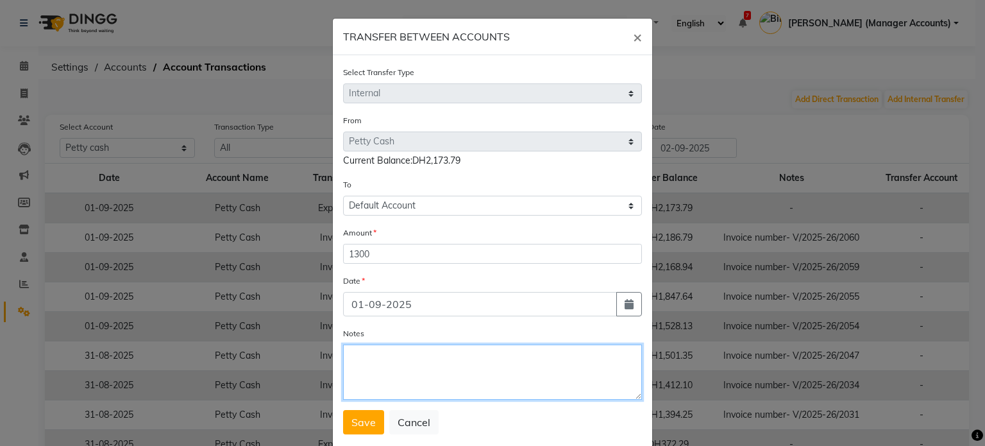
click at [362, 366] on textarea "Notes" at bounding box center [492, 371] width 299 height 55
type textarea "Cash Settlement"
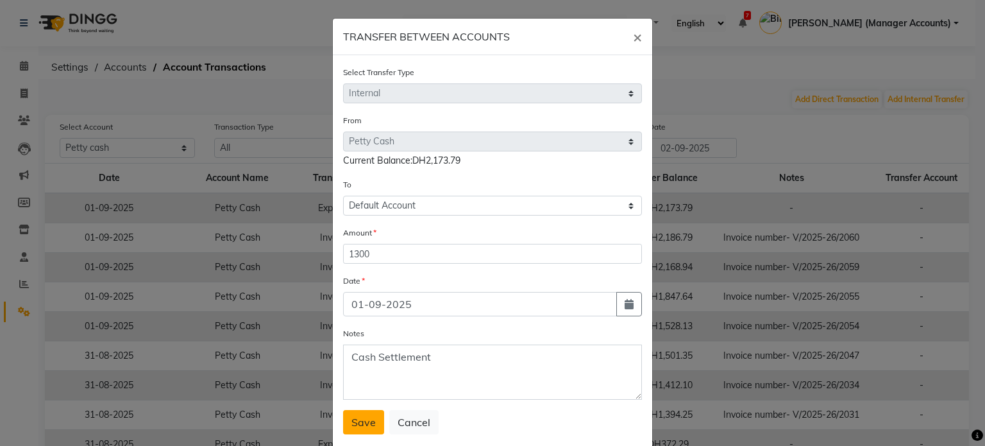
click at [363, 424] on span "Save" at bounding box center [363, 421] width 24 height 13
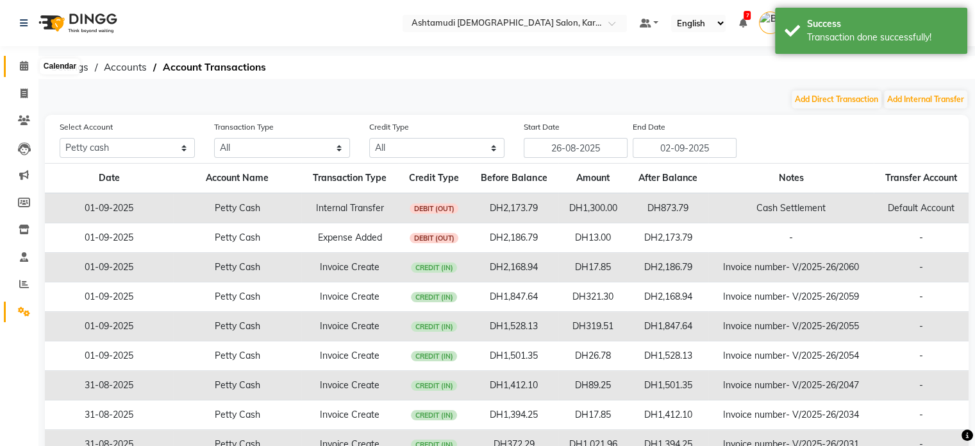
click at [21, 63] on icon at bounding box center [24, 66] width 8 height 10
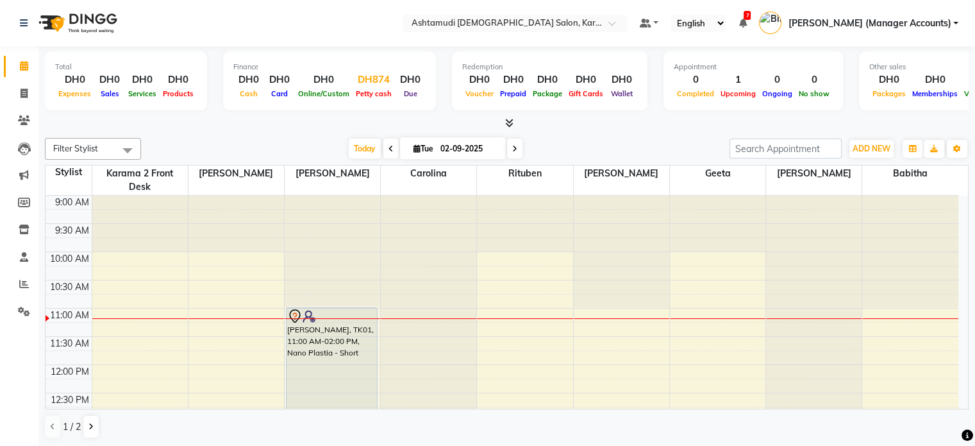
click at [377, 74] on div "DH874" at bounding box center [374, 79] width 42 height 15
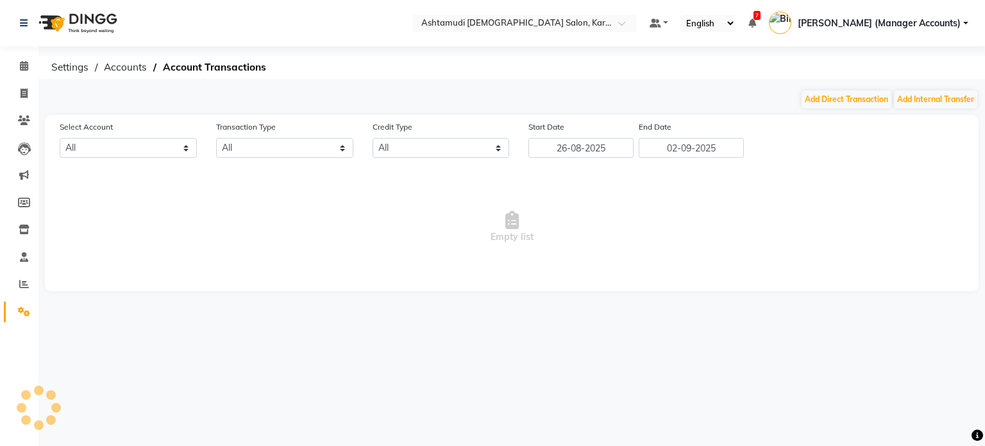
select select "6528"
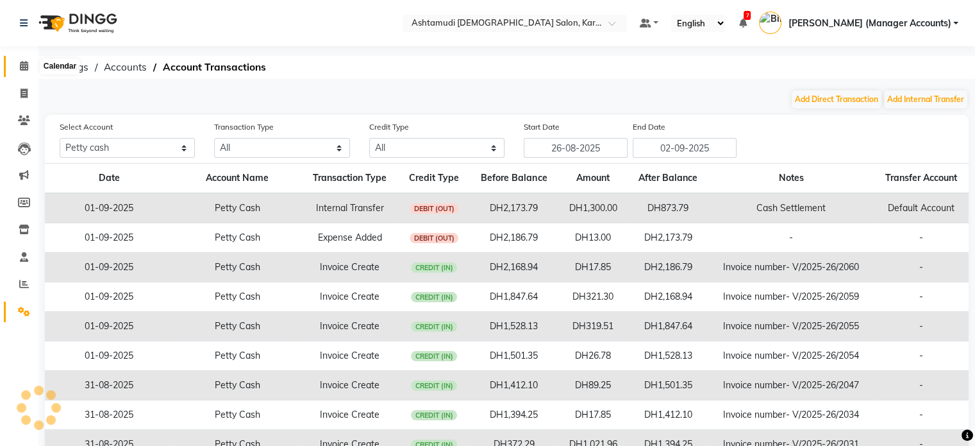
click at [15, 63] on span at bounding box center [24, 66] width 22 height 15
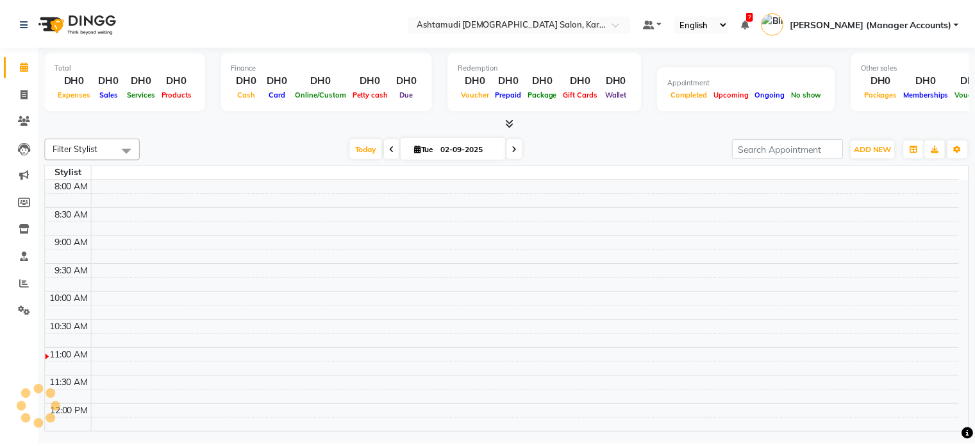
scroll to position [112, 0]
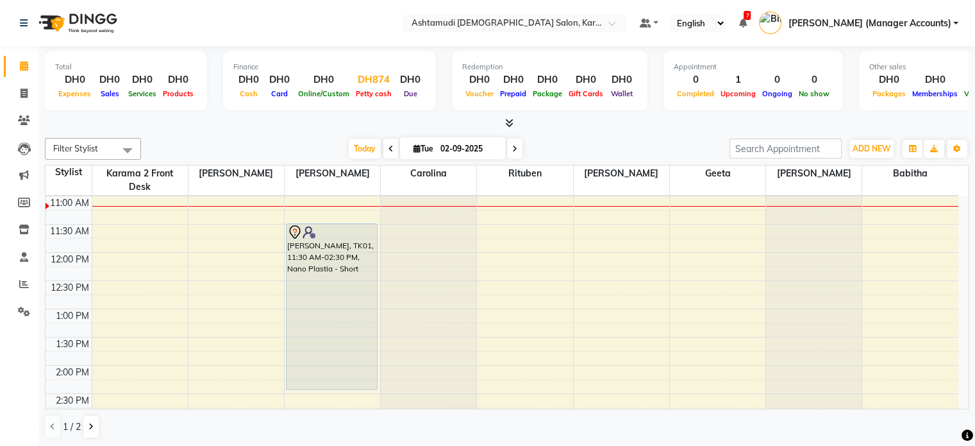
click at [374, 81] on div "DH874" at bounding box center [374, 79] width 42 height 15
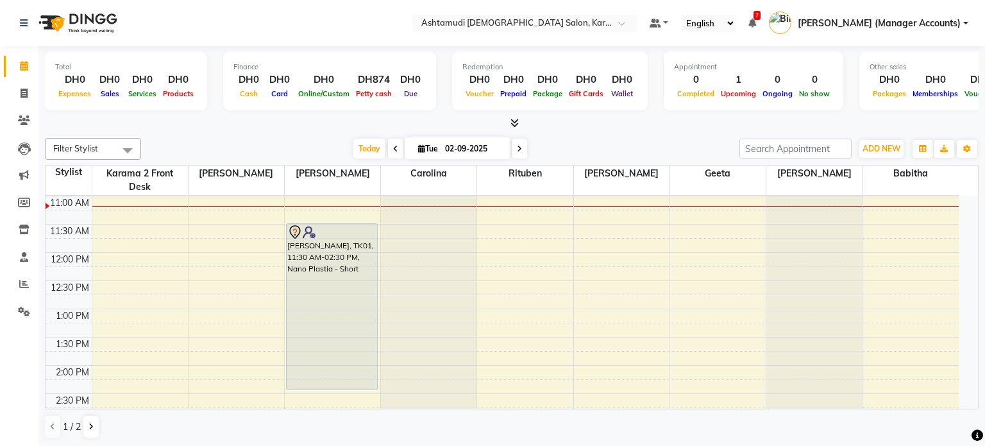
select select "6528"
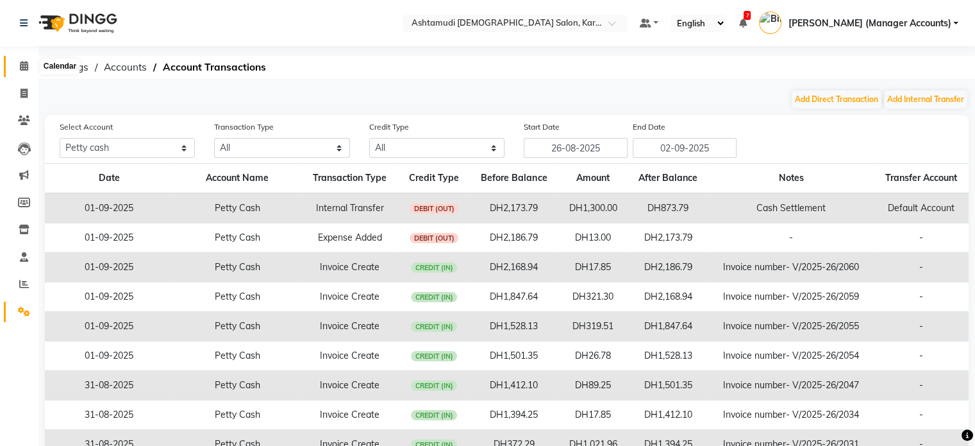
click at [22, 63] on icon at bounding box center [24, 66] width 8 height 10
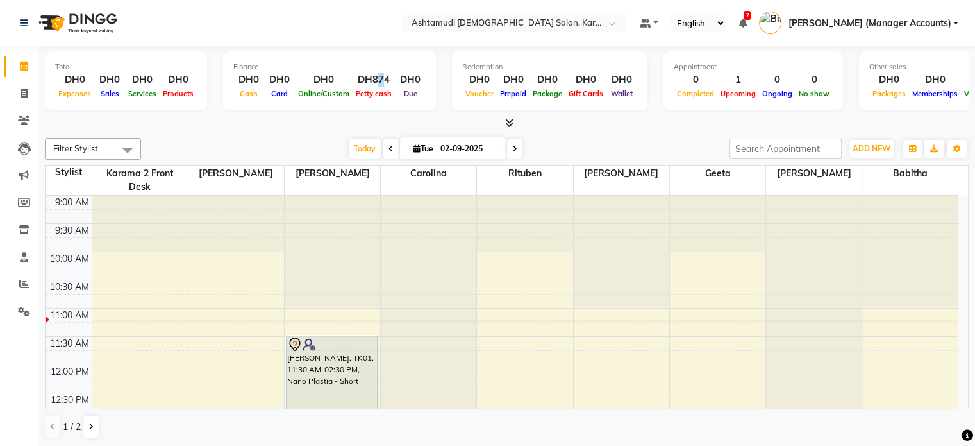
click at [377, 81] on div "DH874" at bounding box center [374, 79] width 42 height 15
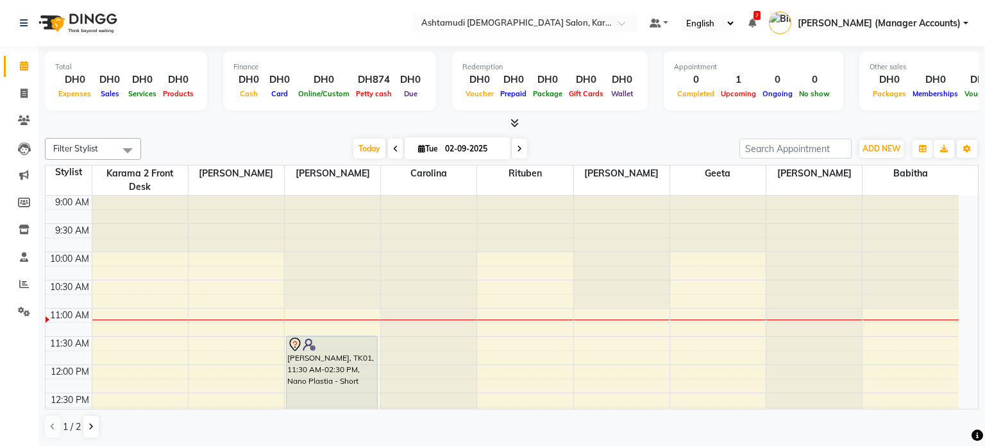
select select "6528"
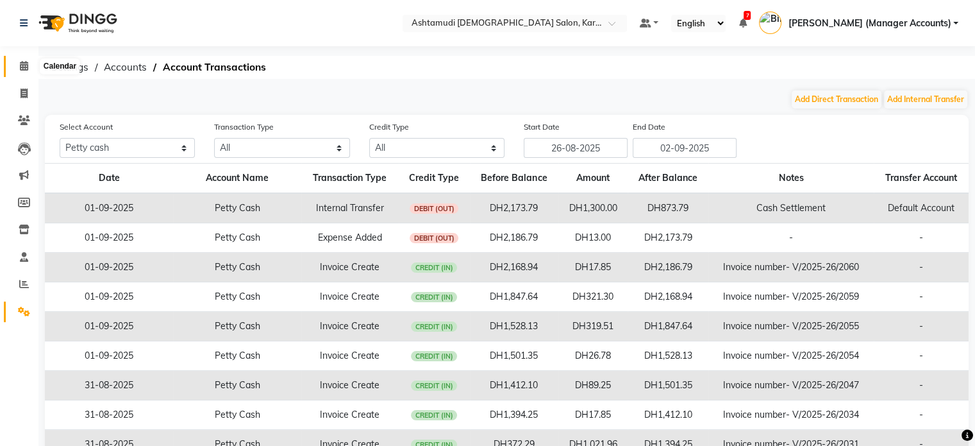
click at [21, 66] on icon at bounding box center [24, 66] width 8 height 10
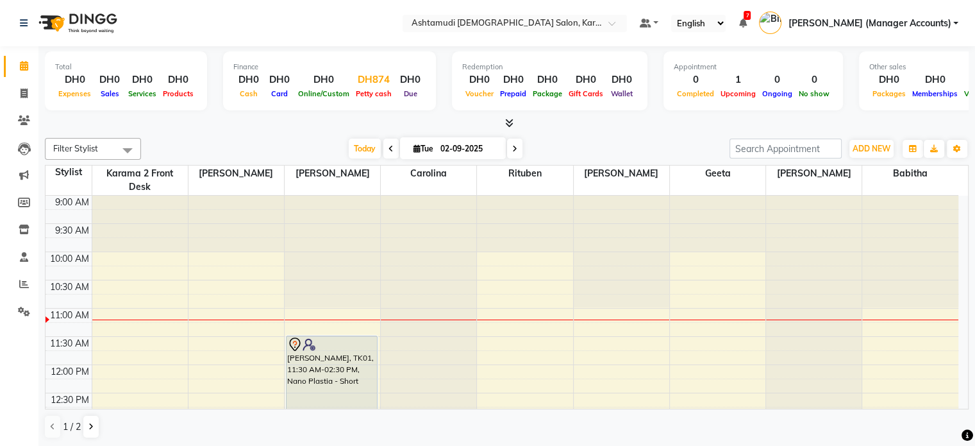
click at [380, 79] on div "DH874" at bounding box center [374, 79] width 42 height 15
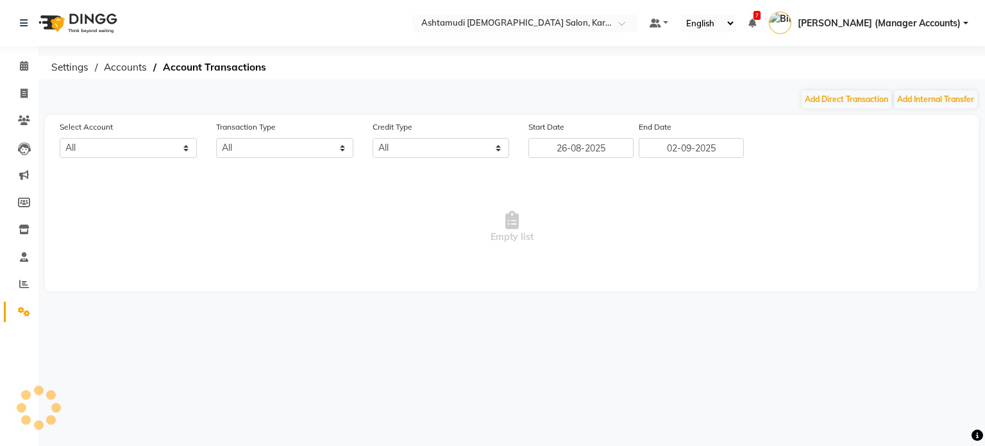
select select "6528"
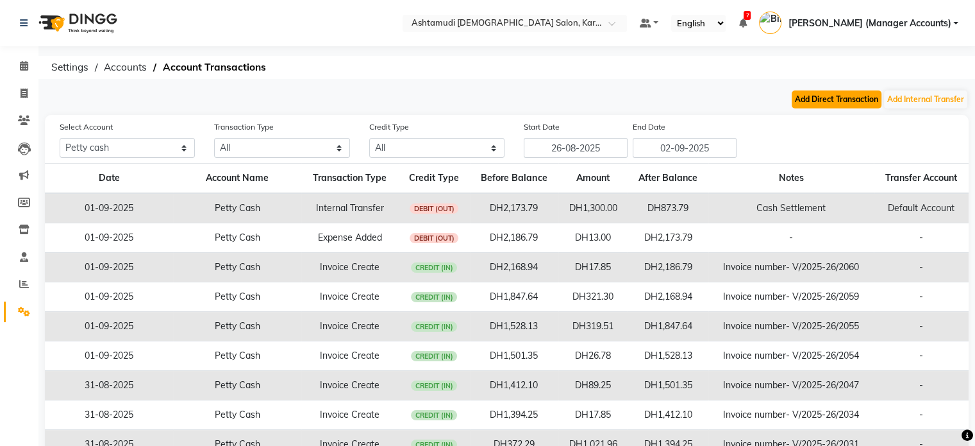
click at [837, 99] on button "Add Direct Transaction" at bounding box center [837, 99] width 90 height 18
select select "direct"
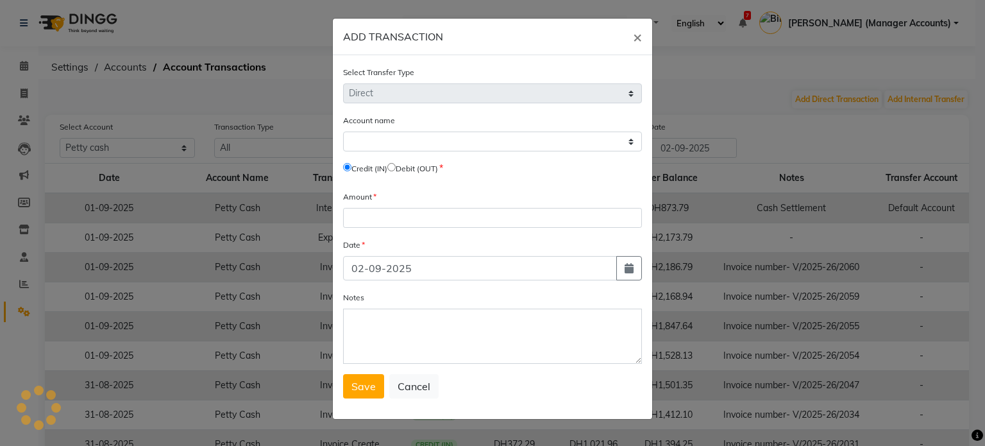
select select "6528"
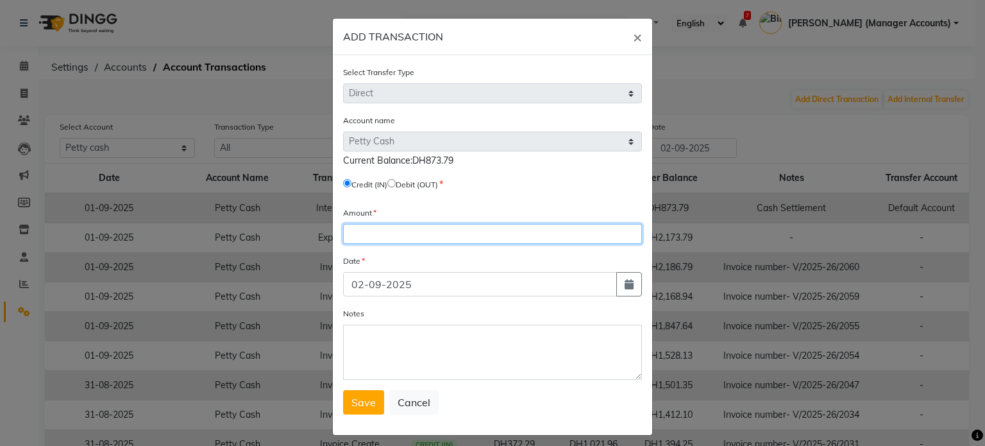
click at [374, 230] on input "number" at bounding box center [492, 234] width 299 height 20
type input "500"
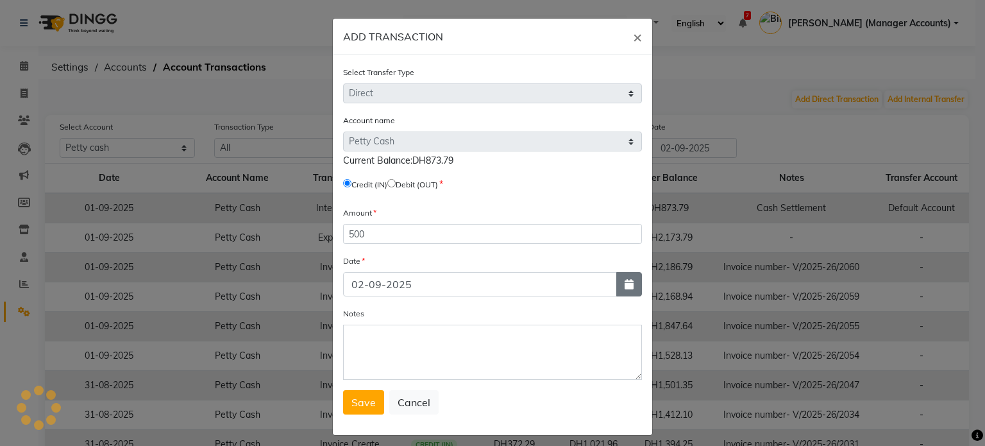
click at [623, 292] on button "button" at bounding box center [629, 284] width 26 height 24
select select "9"
select select "2025"
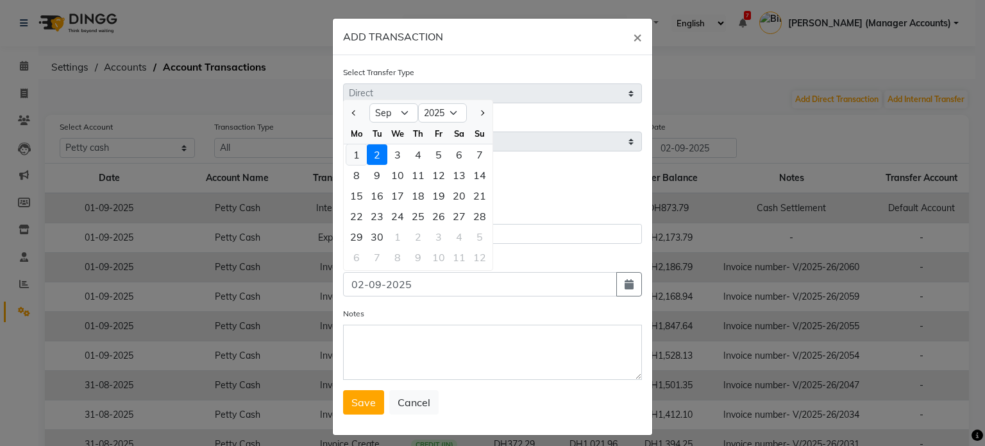
click at [348, 162] on div "1" at bounding box center [356, 154] width 21 height 21
type input "01-09-2025"
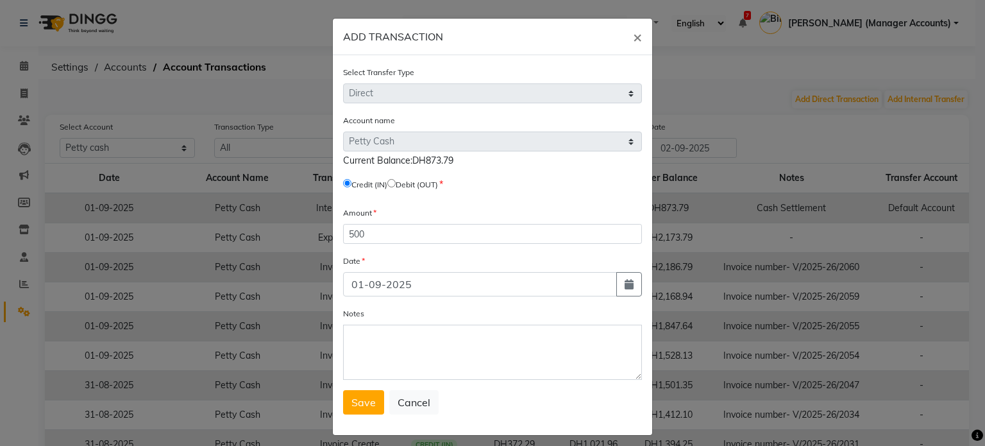
click at [380, 326] on div "Notes" at bounding box center [492, 342] width 299 height 73
click at [640, 39] on button "×" at bounding box center [637, 37] width 29 height 36
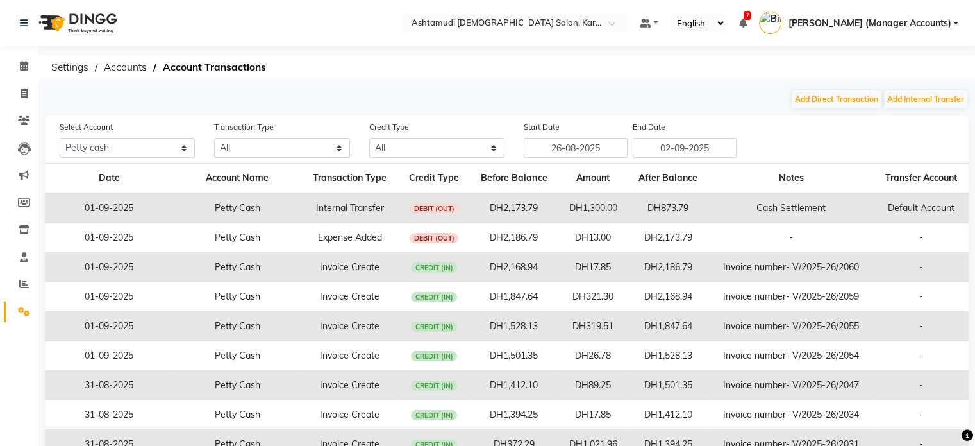
click at [10, 315] on link "Settings" at bounding box center [19, 311] width 31 height 21
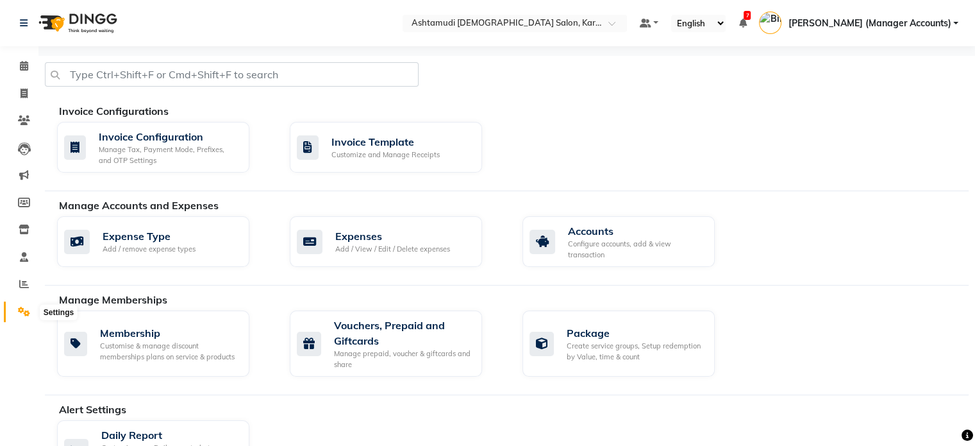
click at [21, 314] on icon at bounding box center [24, 311] width 12 height 10
click at [351, 231] on div "Expenses" at bounding box center [392, 235] width 115 height 15
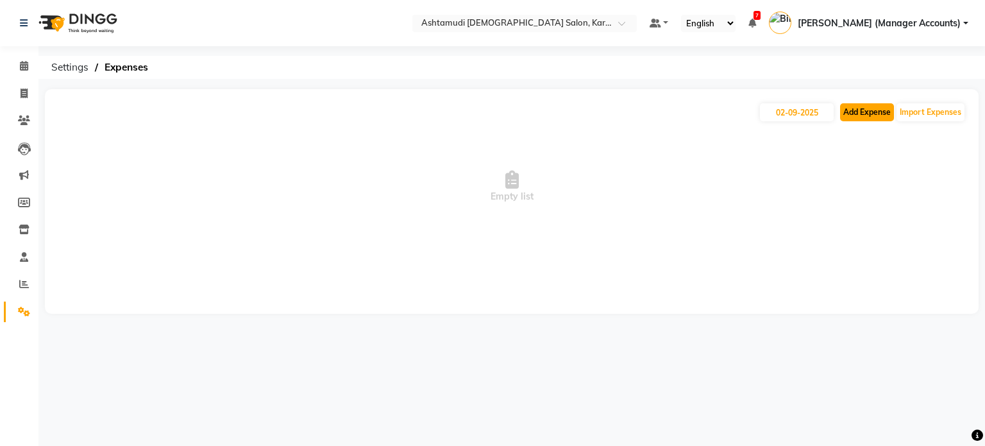
click at [862, 111] on button "Add Expense" at bounding box center [867, 112] width 54 height 18
select select "1"
select select "6528"
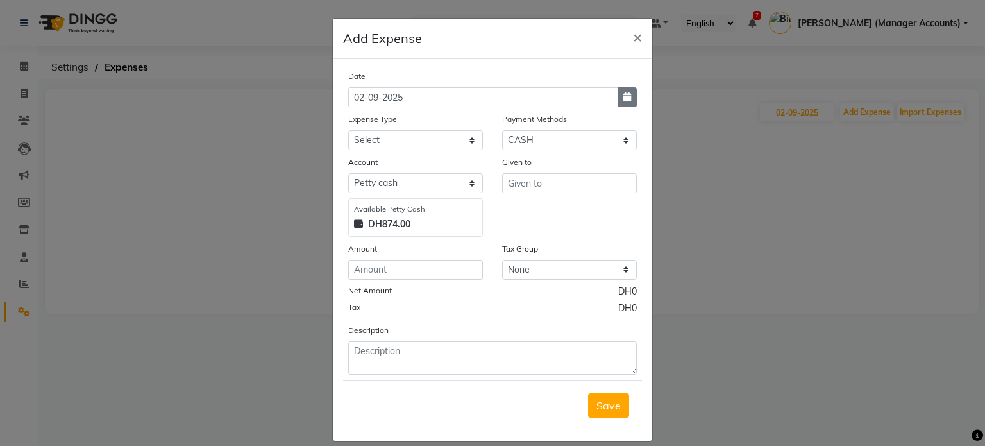
click at [631, 99] on button "button" at bounding box center [626, 97] width 19 height 20
select select "9"
select select "2025"
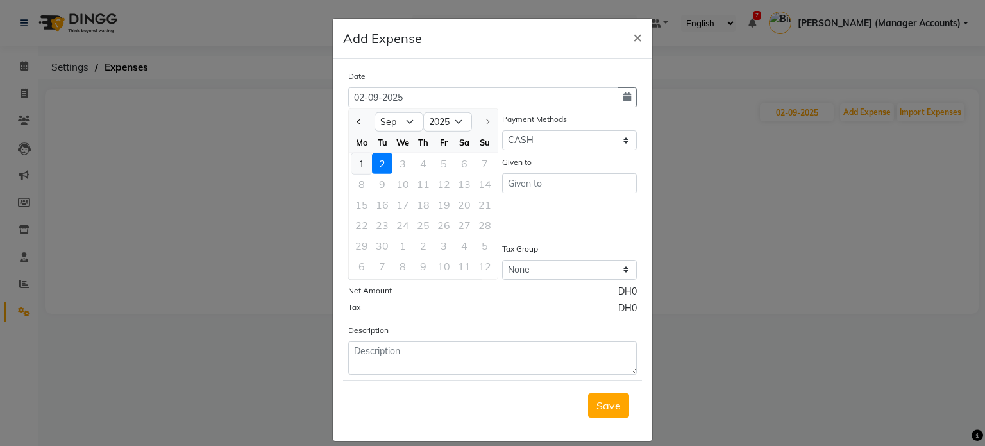
click at [359, 157] on div "1" at bounding box center [361, 163] width 21 height 21
type input "01-09-2025"
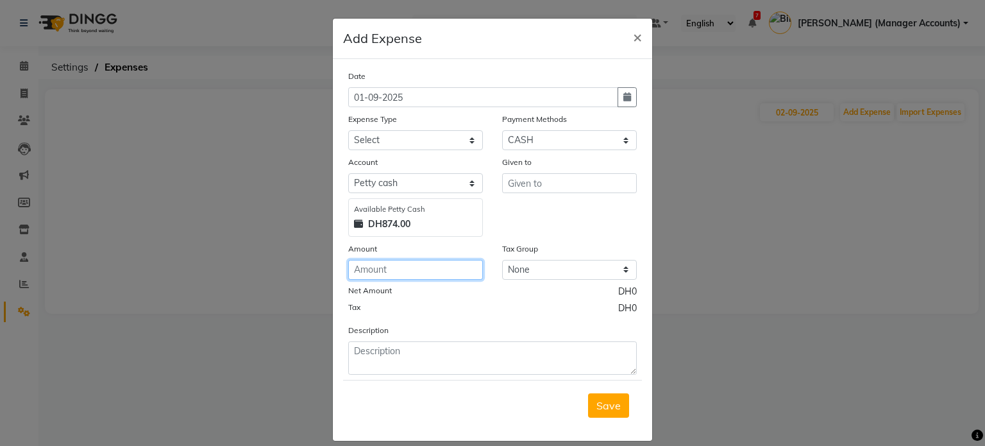
click at [395, 269] on input "number" at bounding box center [415, 270] width 135 height 20
type input "500"
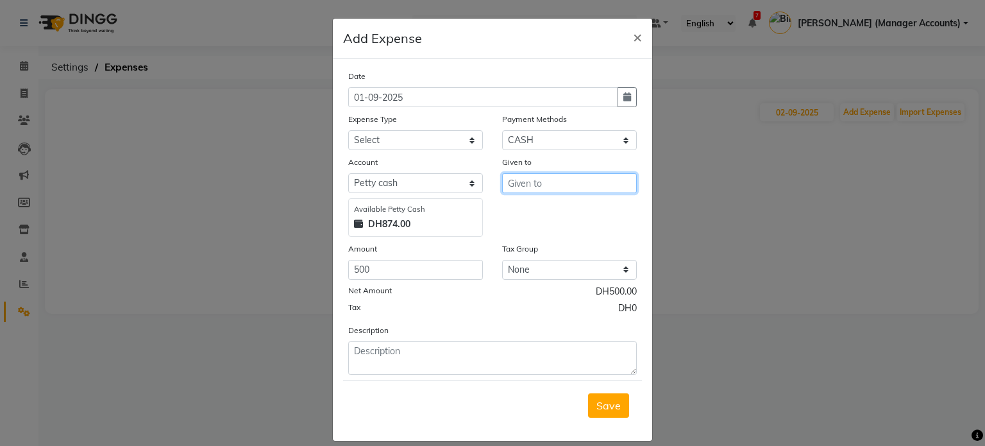
click at [553, 176] on input "text" at bounding box center [569, 183] width 135 height 20
click at [539, 215] on span "[PERSON_NAME]" at bounding box center [561, 211] width 87 height 13
type input "Carolina"
click at [403, 147] on select "Select ACCOMODATION EXPENSES ADVERTISEMENT SALES PROMOTIONAL EXPENSES Bonus BRI…" at bounding box center [415, 140] width 135 height 20
select select "6181"
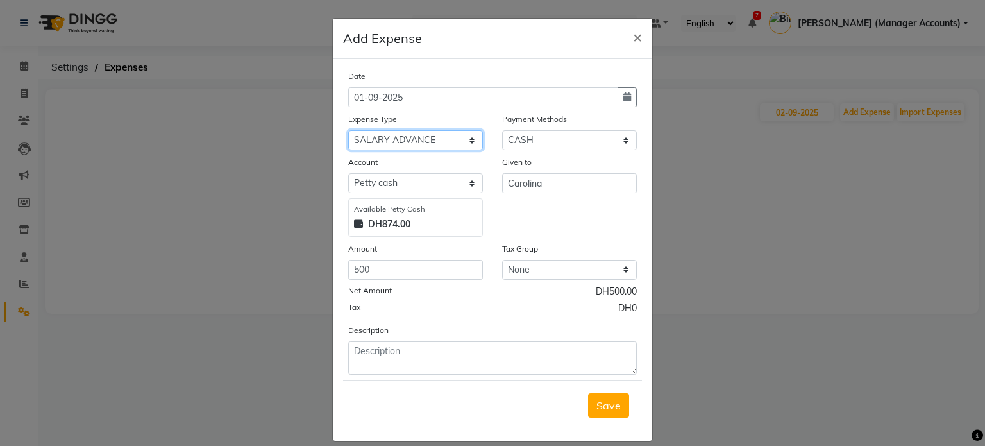
click at [348, 131] on select "Select ACCOMODATION EXPENSES ADVERTISEMENT SALES PROMOTIONAL EXPENSES Bonus BRI…" at bounding box center [415, 140] width 135 height 20
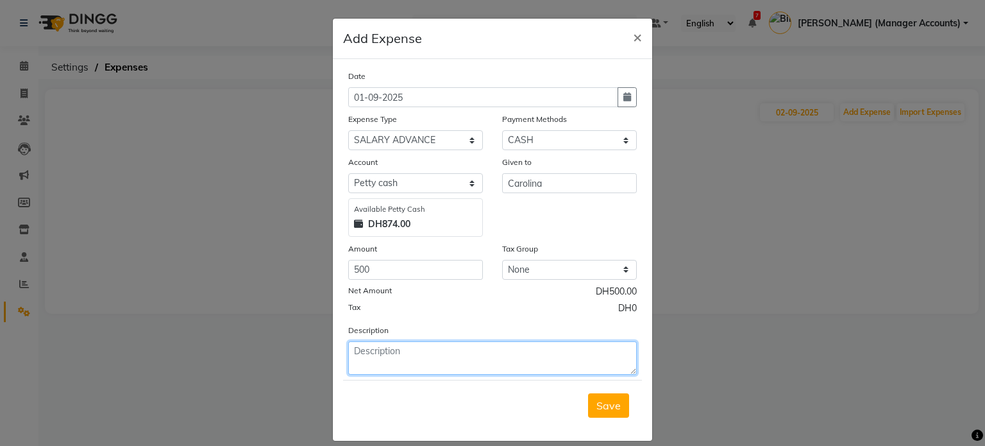
click at [383, 358] on textarea at bounding box center [492, 357] width 289 height 33
type textarea "Salary Advance"
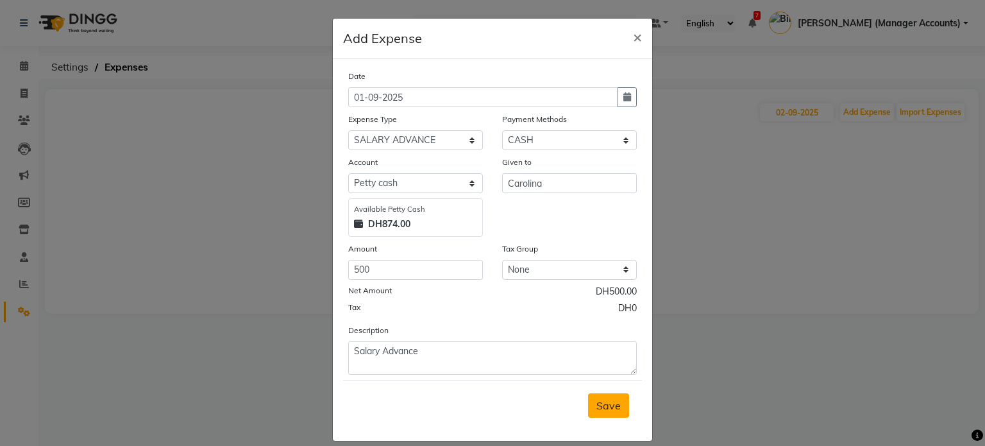
click at [590, 399] on button "Save" at bounding box center [608, 405] width 41 height 24
